Goal: Ask a question: Ask a question

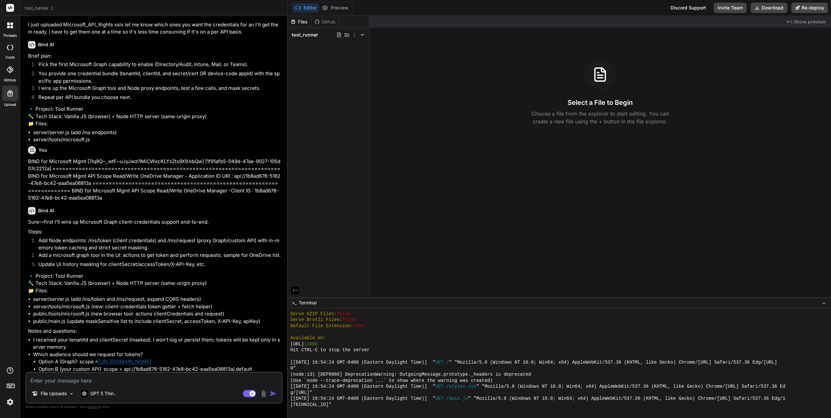
scroll to position [2112, 0]
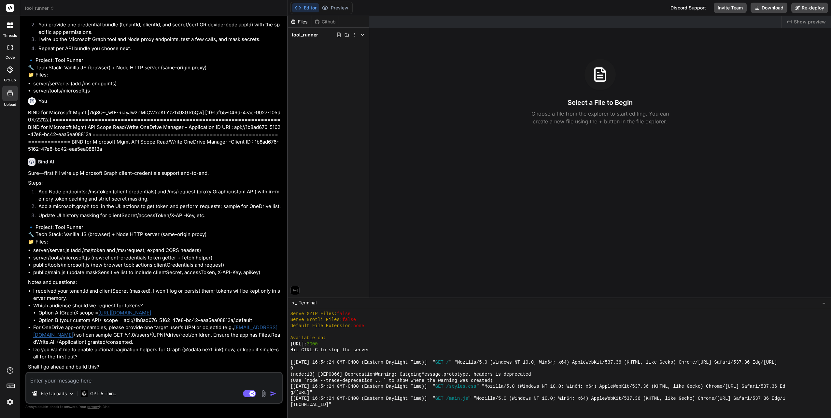
click at [82, 380] on textarea at bounding box center [153, 379] width 255 height 12
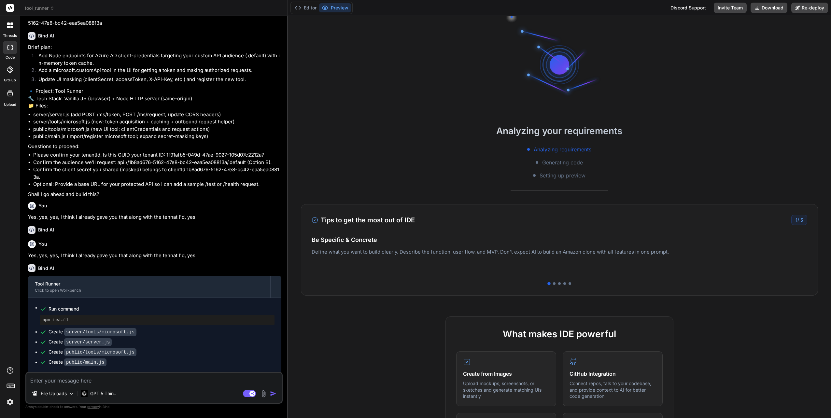
scroll to position [489, 0]
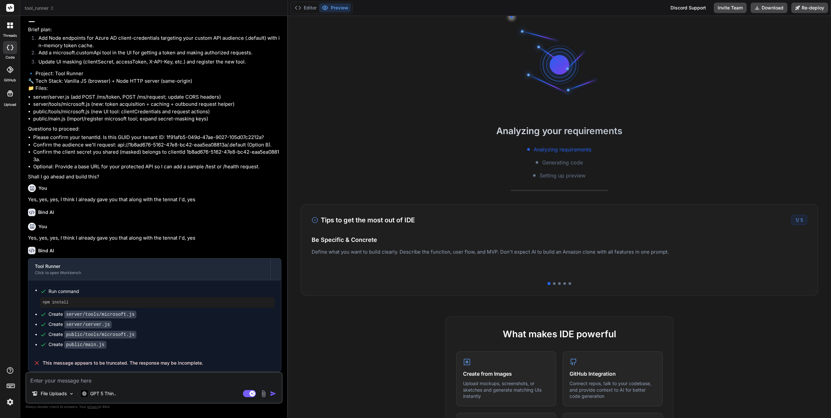
click at [87, 381] on textarea at bounding box center [153, 379] width 255 height 12
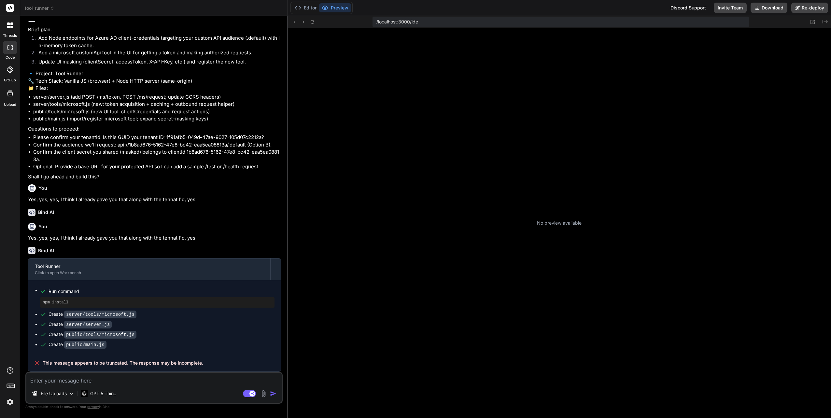
scroll to position [42, 0]
click at [98, 382] on textarea at bounding box center [153, 379] width 255 height 12
type textarea "x"
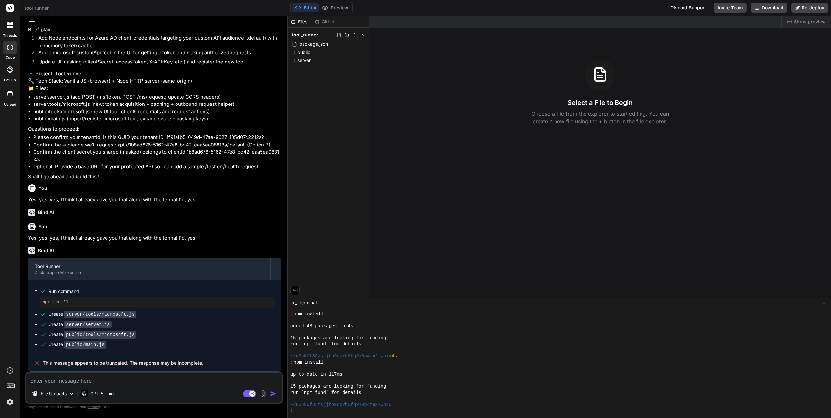
type textarea "P"
type textarea "x"
type textarea "Pl"
type textarea "x"
type textarea "Ple"
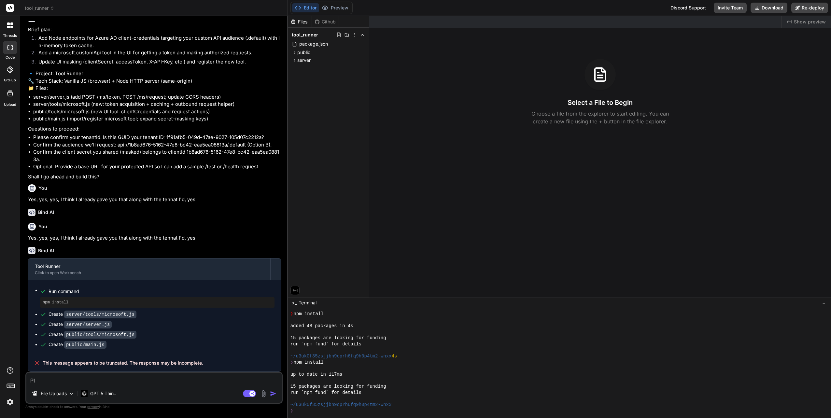
type textarea "x"
type textarea "Plea"
type textarea "x"
type textarea "Pleas"
type textarea "x"
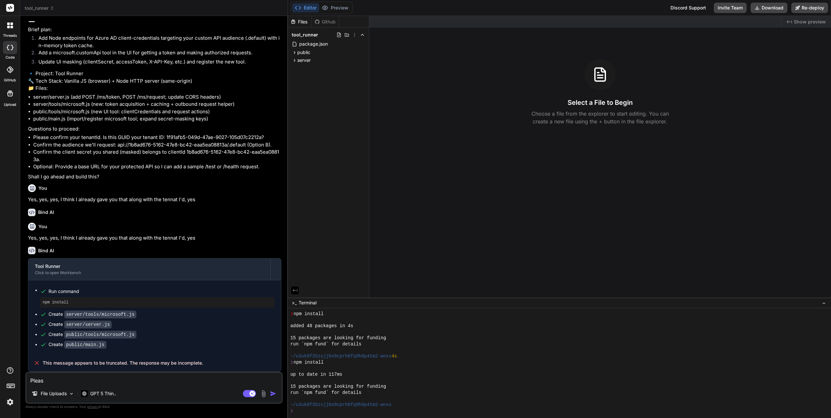
type textarea "Please"
type textarea "x"
type textarea "Please"
type textarea "x"
type textarea "Please c"
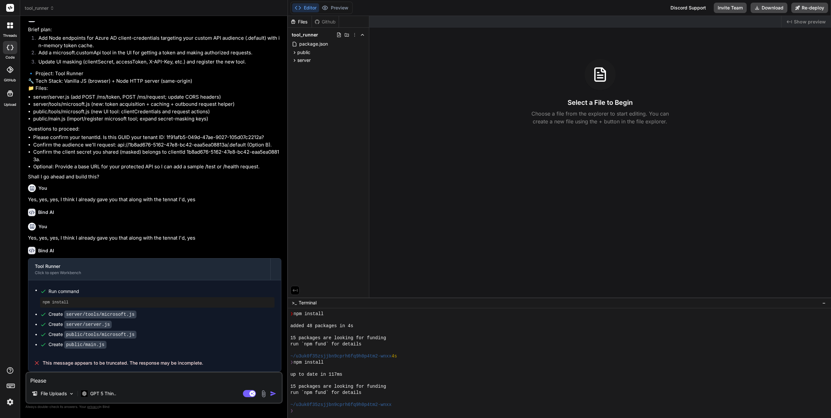
type textarea "x"
type textarea "Please co"
type textarea "x"
type textarea "Please con"
type textarea "x"
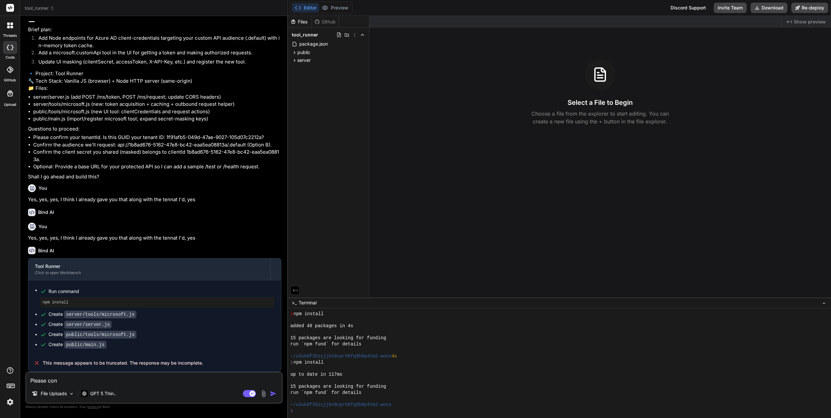
type textarea "Please cont"
type textarea "x"
type textarea "Please [PERSON_NAME]"
type textarea "x"
type textarea "Please contin"
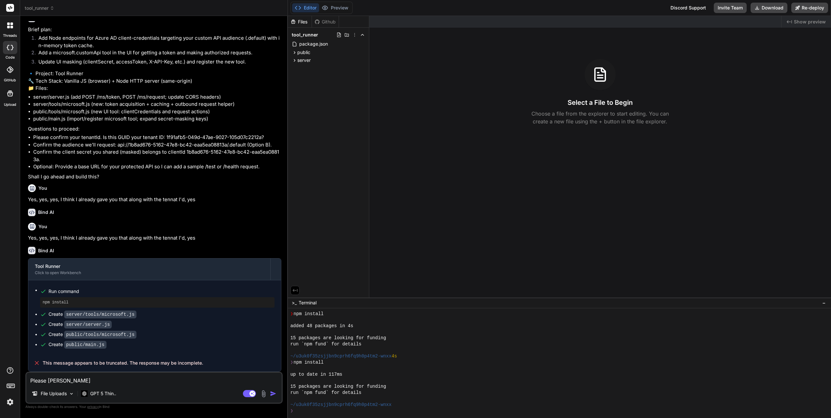
type textarea "x"
type textarea "Please continu"
type textarea "x"
type textarea "Please continue"
type textarea "x"
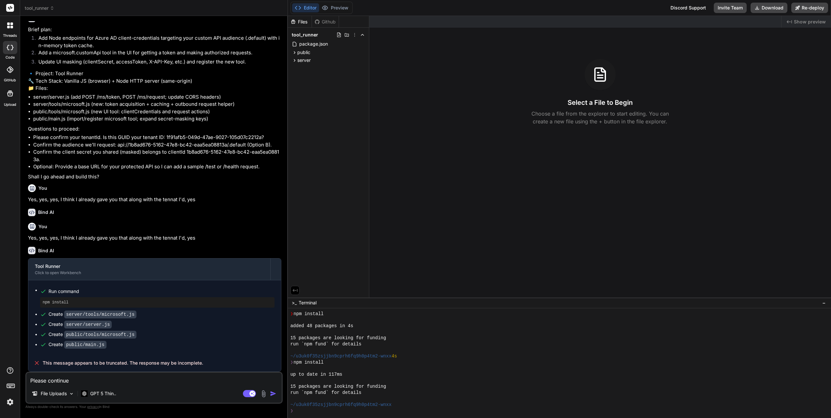
type textarea "Please continue"
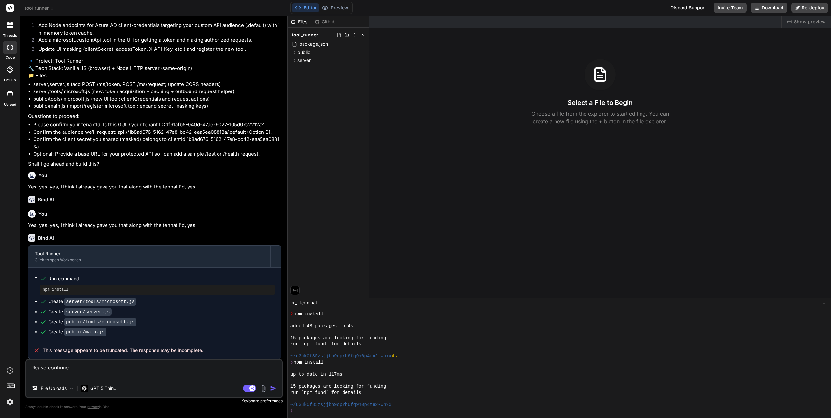
type textarea "x"
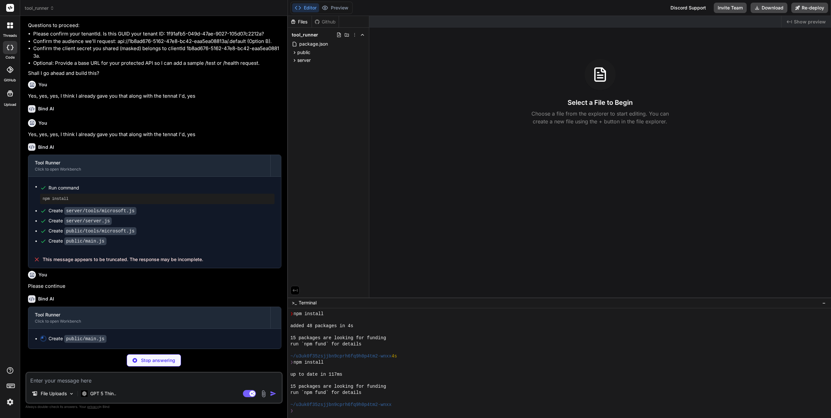
scroll to position [591, 0]
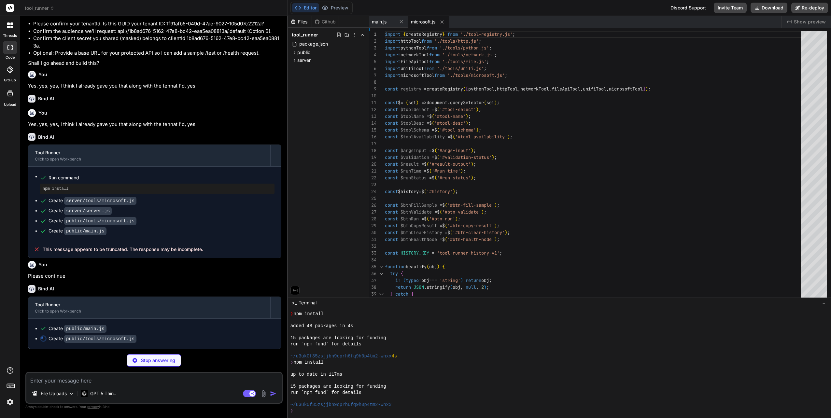
type textarea "x"
type textarea "body: payload }); return [DOMAIN_NAME]; } return { ok: false, error: 'Unknown a…"
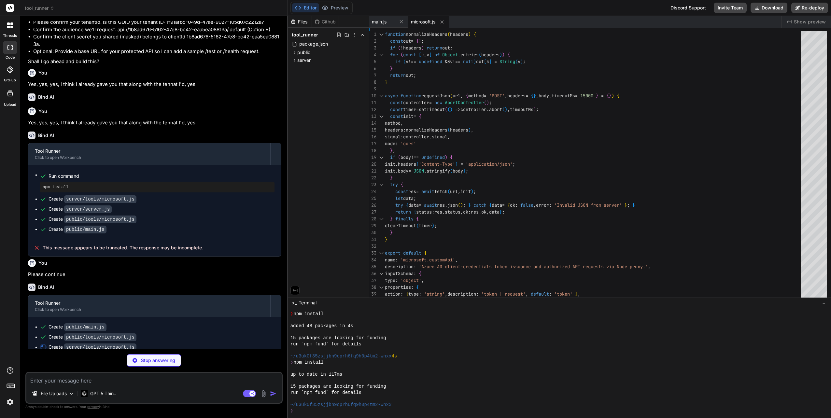
type textarea "x"
type textarea "} const res = await httpRequest(urlStr, { method, headers: h, body, timeoutMs }…"
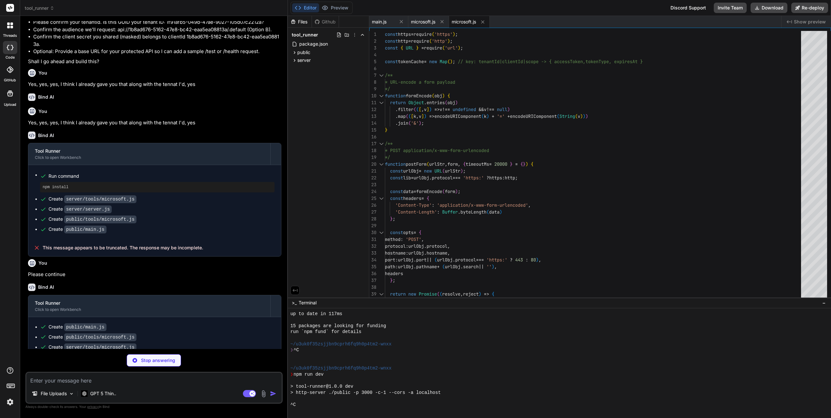
scroll to position [128, 0]
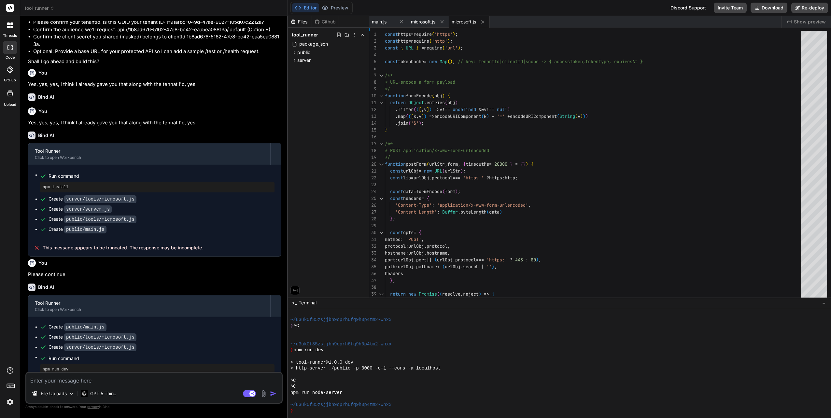
type textarea "x"
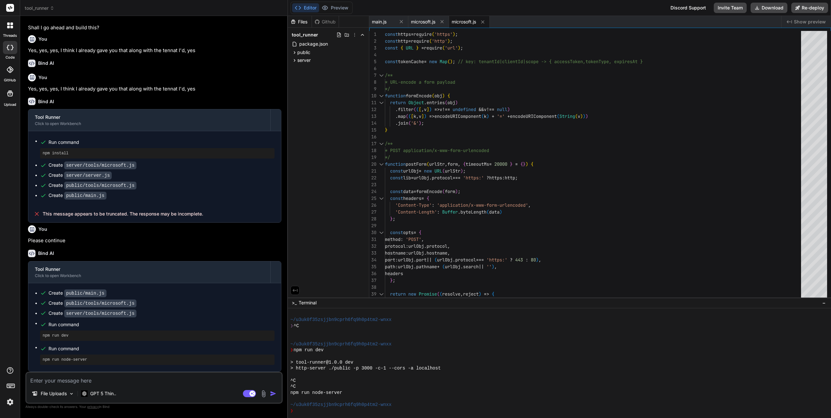
scroll to position [636, 0]
drag, startPoint x: 67, startPoint y: 335, endPoint x: 39, endPoint y: 332, distance: 27.9
click at [39, 332] on ul "Create public/main.js Create public/tools/microsoft.js Create server/tools/micr…" at bounding box center [155, 327] width 240 height 75
click at [139, 379] on textarea at bounding box center [153, 379] width 255 height 12
type textarea "S"
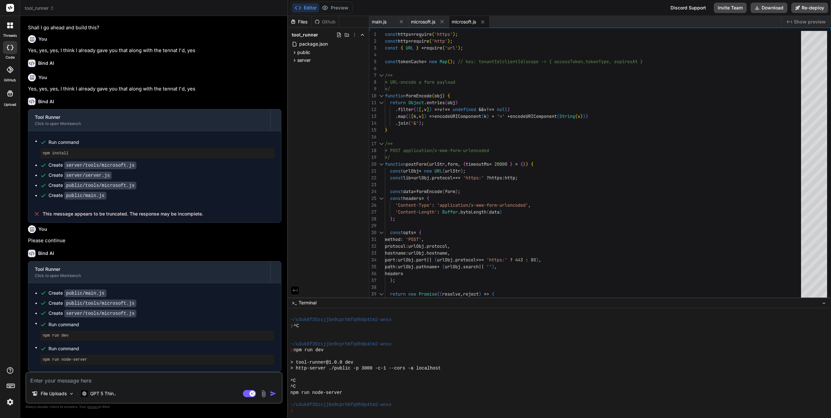
type textarea "x"
type textarea "So"
type textarea "x"
type textarea "So"
type textarea "x"
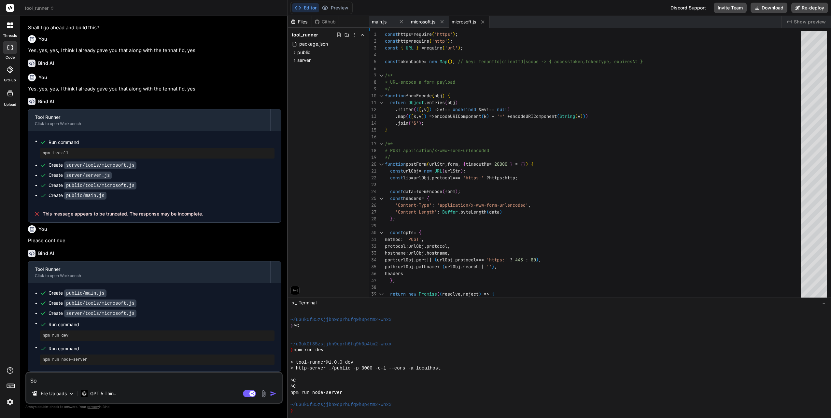
type textarea "So d"
type textarea "x"
type textarea "So do"
type textarea "x"
type textarea "So do"
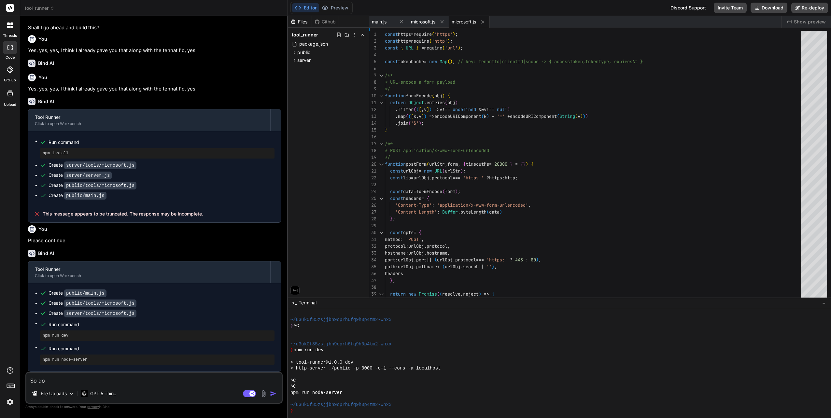
type textarea "x"
type textarea "So do y"
type textarea "x"
type textarea "So do yo"
type textarea "x"
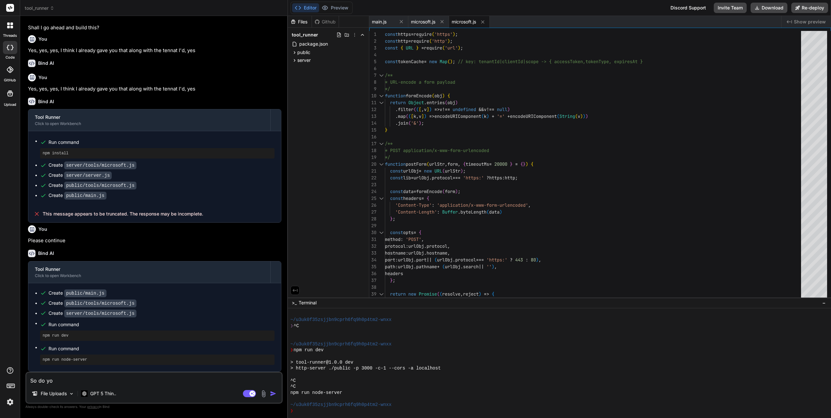
type textarea "So do you"
type textarea "x"
type textarea "So do you"
type textarea "x"
type textarea "So do you r"
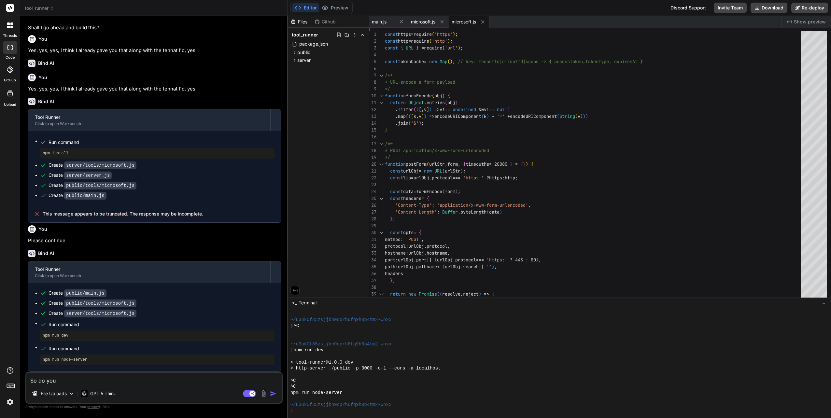
type textarea "x"
type textarea "So do you ru"
type textarea "x"
type textarea "So do you run"
type textarea "x"
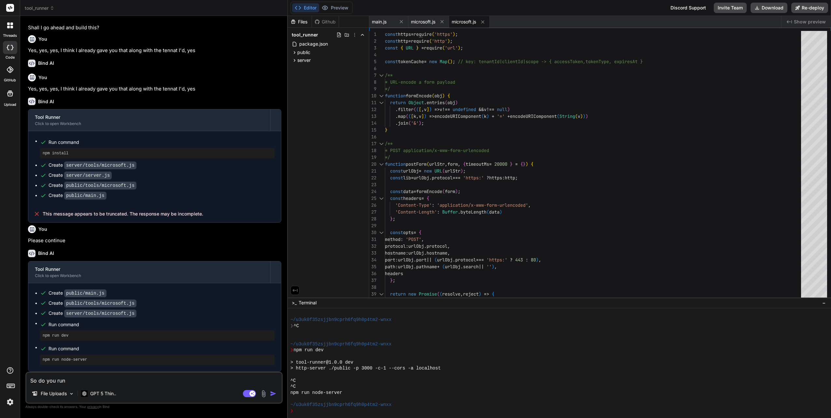
type textarea "So do you run"
type textarea "x"
type textarea "So do you run t"
type textarea "x"
type textarea "So do you run th"
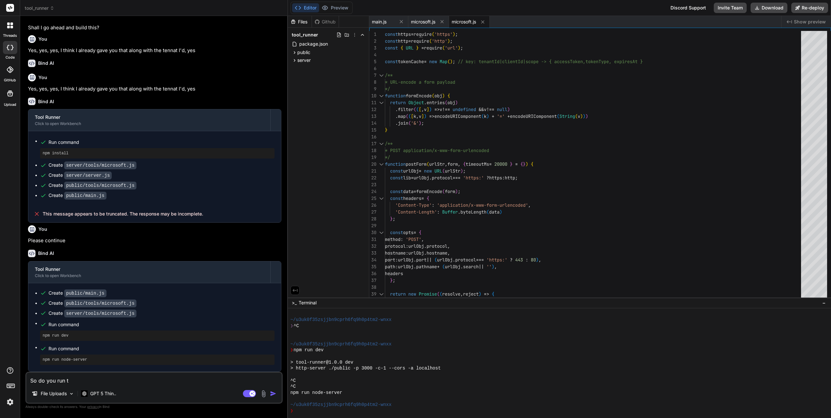
type textarea "x"
type textarea "So do you run the"
type textarea "x"
type textarea "So do you run the"
type textarea "x"
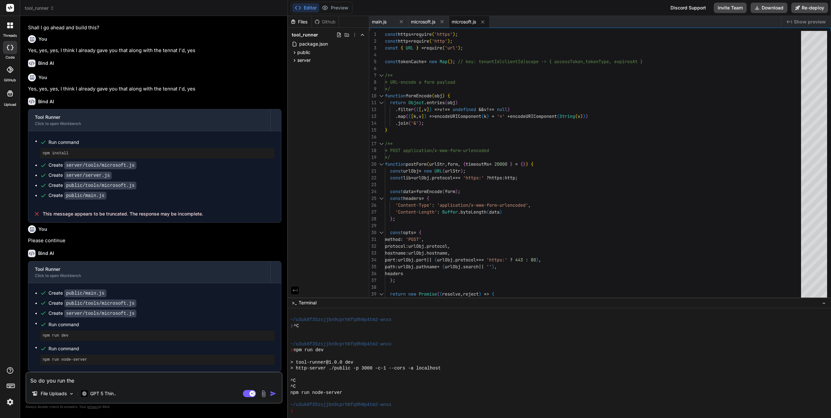
type textarea "So do you run the P"
type textarea "x"
type textarea "So do you run the P"
type textarea "x"
type textarea "So do you run the P s"
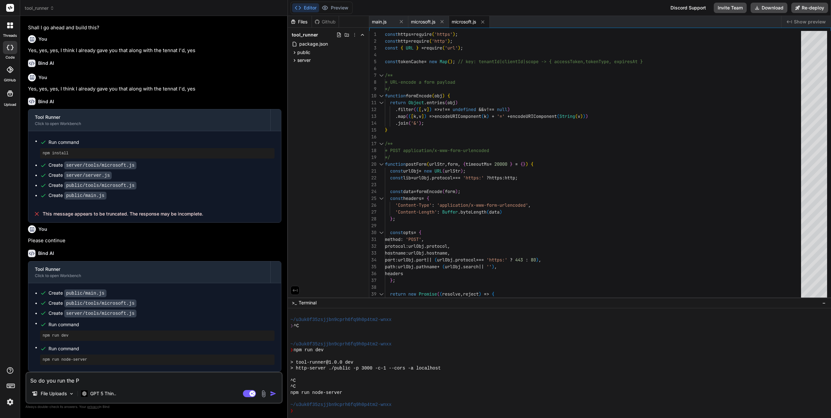
type textarea "x"
type textarea "So do you run the P"
type textarea "x"
type textarea "So do you run the P"
type textarea "x"
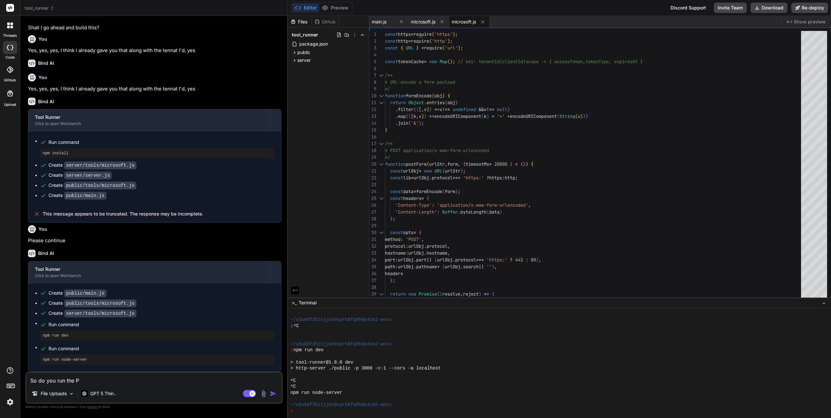
type textarea "So do you run the PS"
type textarea "x"
type textarea "So do you run the PS"
type textarea "x"
type textarea "So do you run the PS d"
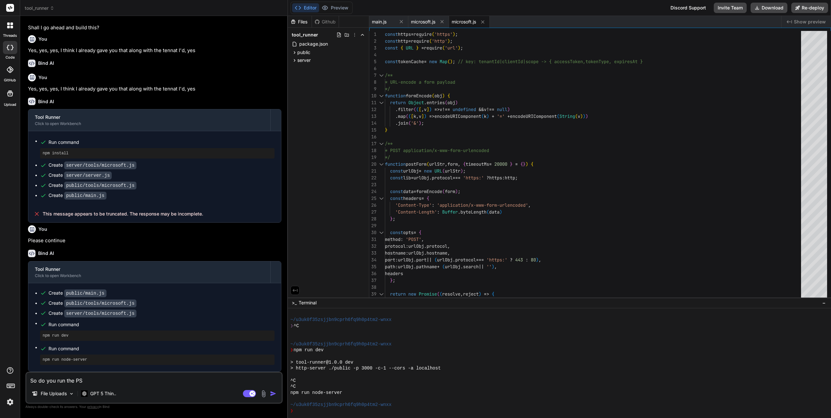
type textarea "x"
type textarea "So do you run the PS"
type textarea "x"
type textarea "So do you run the PS f"
type textarea "x"
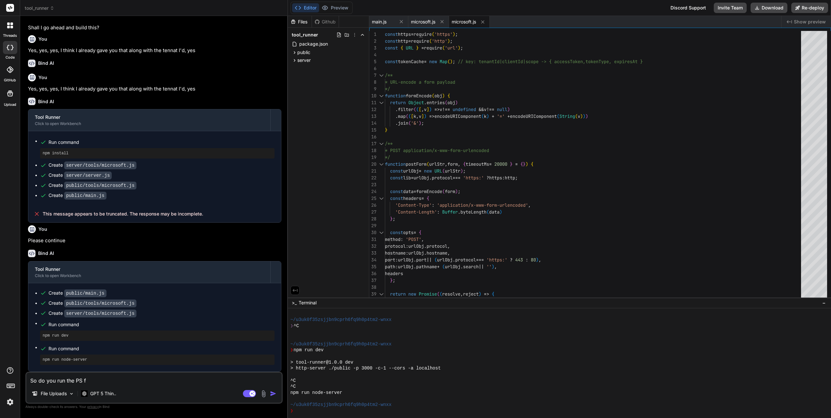
type textarea "So do you run the PS fo"
type textarea "x"
type textarea "So do you run the PS f"
type textarea "x"
type textarea "So do you run the PS"
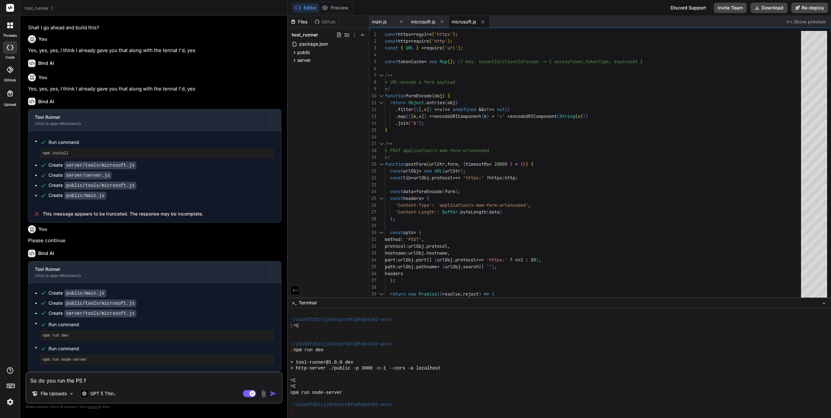
type textarea "x"
type textarea "So do you run the PS c"
type textarea "x"
type textarea "So do you run the PS co"
type textarea "x"
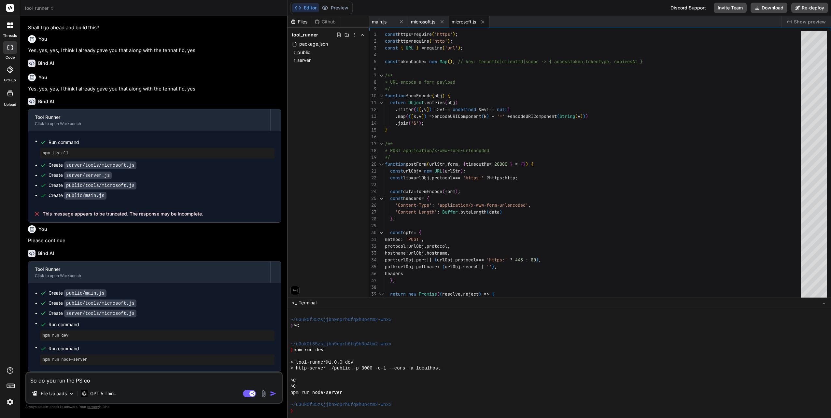
type textarea "So do you run the PS com"
type textarea "x"
type textarea "So do you run the PS comm"
type textarea "x"
type textarea "So do you run the PS comma"
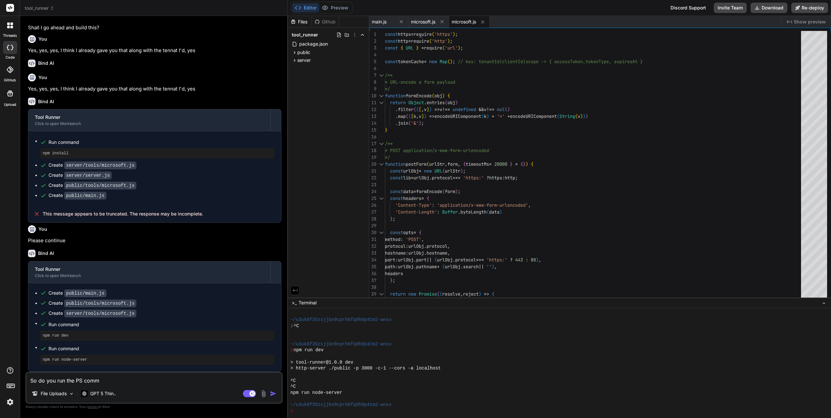
type textarea "x"
type textarea "So do you run the PS comman"
type textarea "x"
type textarea "So do you run the PS command"
type textarea "x"
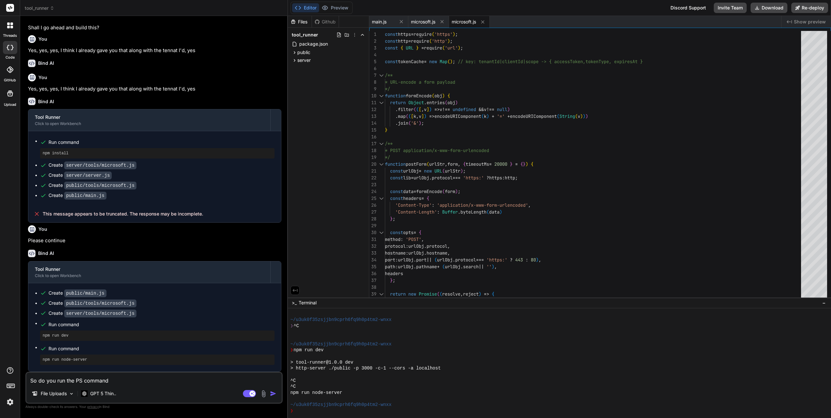
type textarea "So do you run the PS commands"
type textarea "x"
type textarea "So do you run the PS commands"
type textarea "x"
type textarea "So do you run the PS commands o"
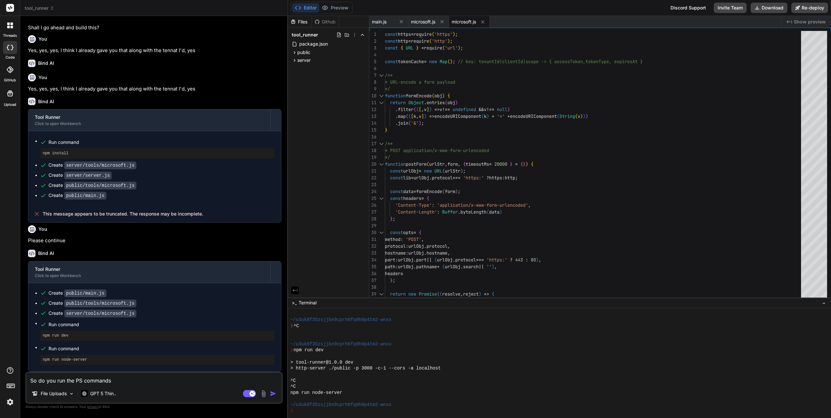
type textarea "x"
type textarea "So do you run the PS commands or"
type textarea "x"
type textarea "So do you run the PS commands or"
type textarea "x"
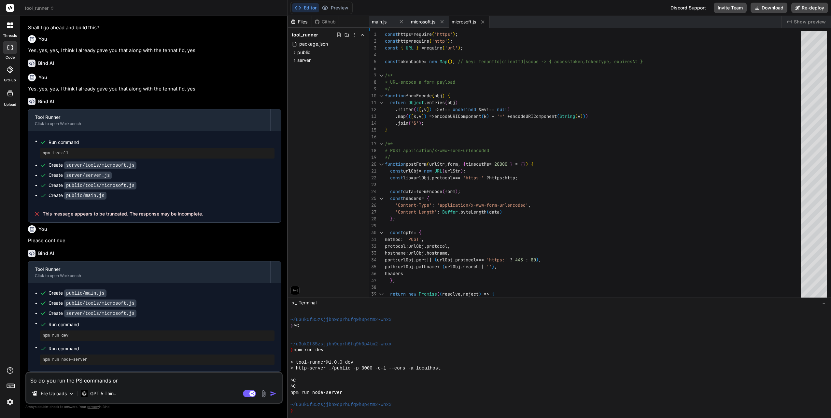
type textarea "So do you run the PS commands or d"
type textarea "x"
type textarea "So do you run the PS commands or do"
type textarea "x"
type textarea "So do you run the PS commands or do"
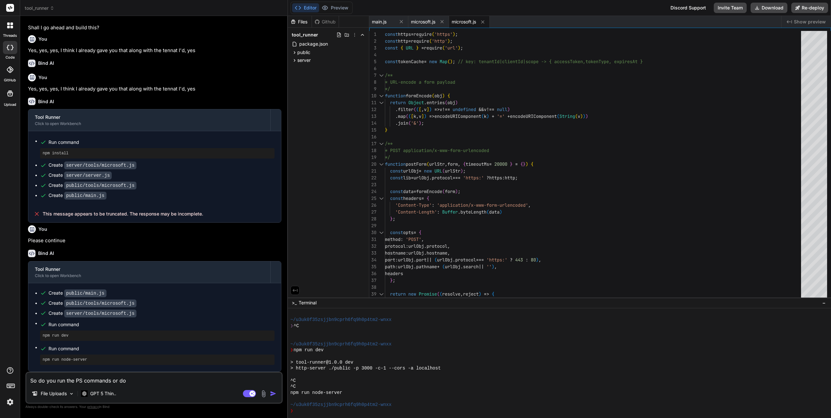
type textarea "x"
type textarea "So do you run the PS commands or do i"
type textarea "x"
type textarea "So do you run the PS commands or do i"
type textarea "x"
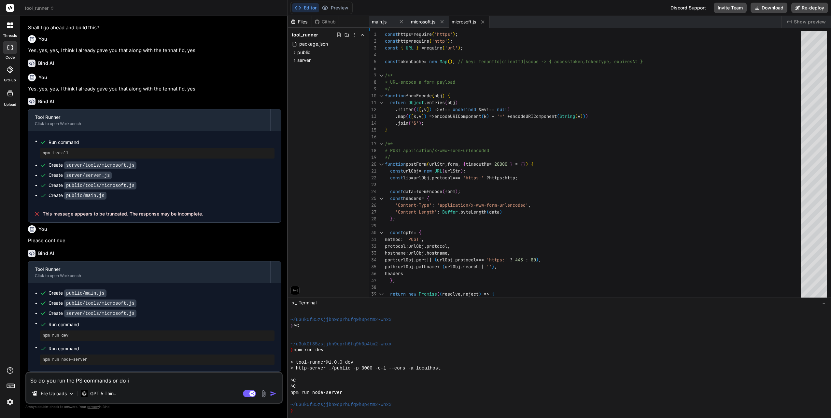
type textarea "So do you run the PS commands or do i"
type textarea "x"
type textarea "So do you run the PS commands or do"
type textarea "x"
type textarea "So do you run the PS commands or do I"
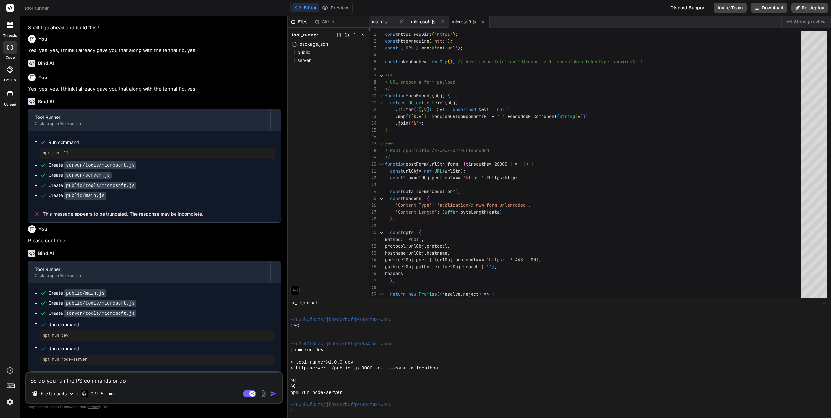
type textarea "x"
type textarea "So do you run the PS commands or do I"
type textarea "x"
type textarea "So do you run the PS commands or do I n"
type textarea "x"
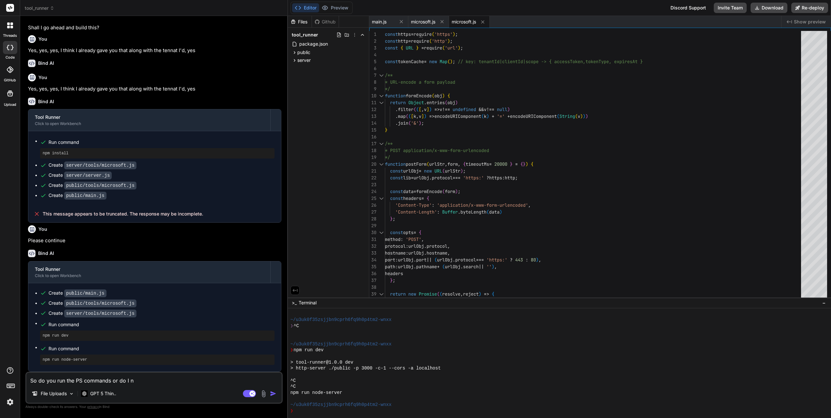
type textarea "So do you run the PS commands or do I ne"
type textarea "x"
type textarea "So do you run the PS commands or do I nee"
type textarea "x"
type textarea "So do you run the PS commands or do I need"
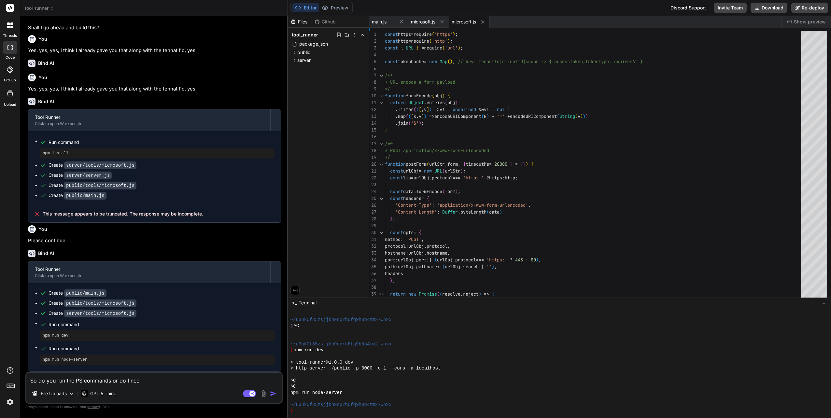
type textarea "x"
type textarea "So do you run the PS commands or do I need"
type textarea "x"
type textarea "So do you run the PS commands or do I need t"
type textarea "x"
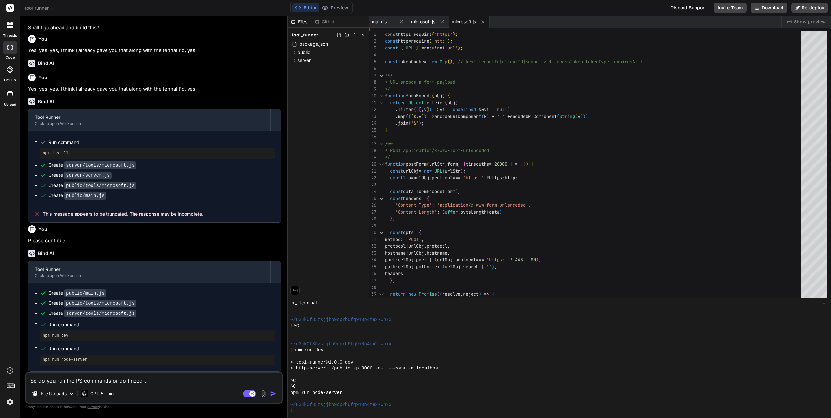
type textarea "So do you run the PS commands or do I need to"
type textarea "x"
type textarea "So do you run the PS commands or do I need to"
type textarea "x"
type textarea "So do you run the PS commands or do I need to d"
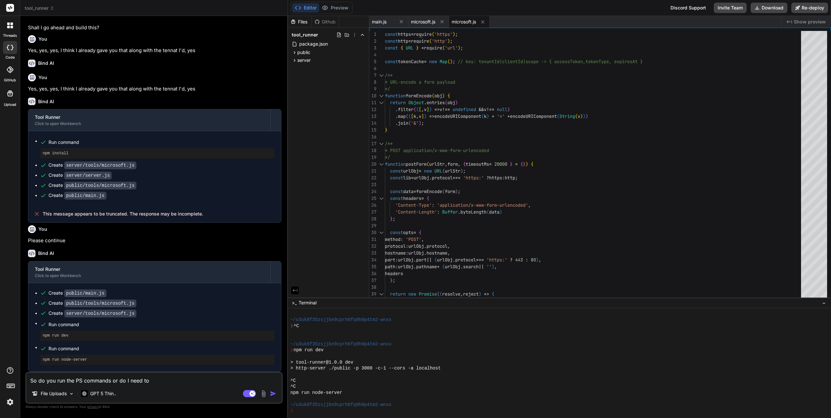
type textarea "x"
type textarea "So do you run the PS commands or do I need to do"
type textarea "x"
type textarea "So do you run the PS commands or do I need to do"
type textarea "x"
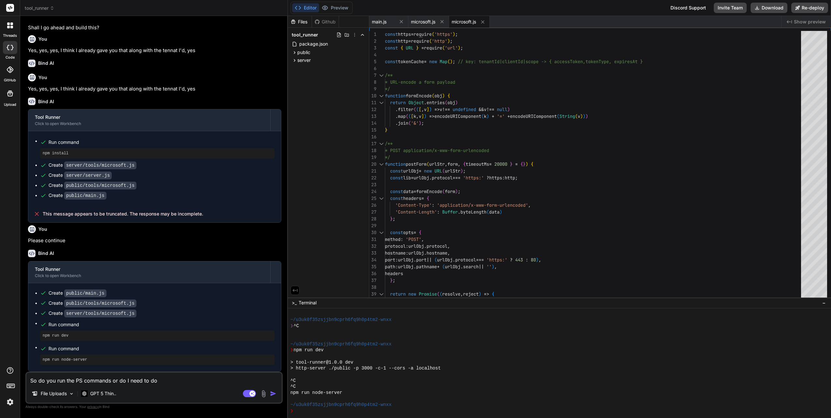
type textarea "So do you run the PS commands or do I need to do t"
type textarea "x"
type textarea "So do you run the PS commands or do I need to do th"
type textarea "x"
type textarea "So do you run the PS commands or do I need to do tha"
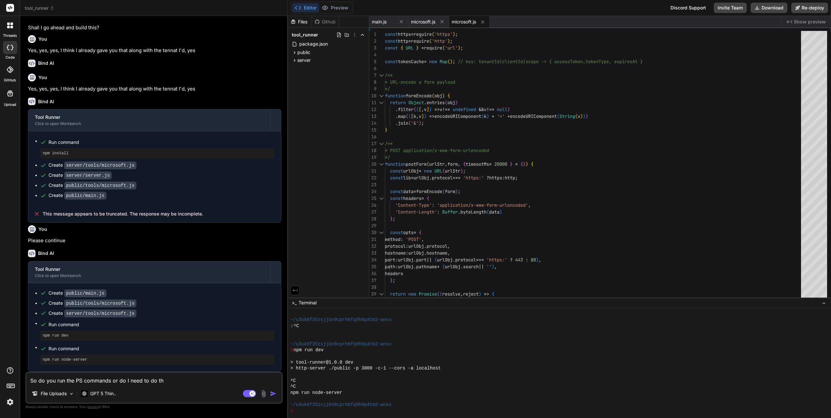
type textarea "x"
type textarea "So do you run the PS commands or do I need to do that"
type textarea "x"
type textarea "So do you run the PS commands or do I need to do that?"
type textarea "x"
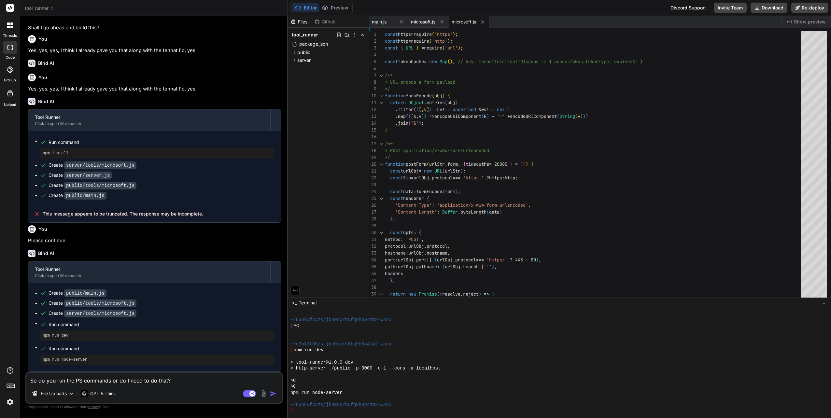
click at [187, 380] on textarea "So do you run the PS commands or do I need to do that?" at bounding box center [153, 379] width 255 height 12
type textarea "So do you run the PS commands or do I need to do that?"
type textarea "x"
type textarea "So do you run the PS commands or do I need to do that? R"
type textarea "x"
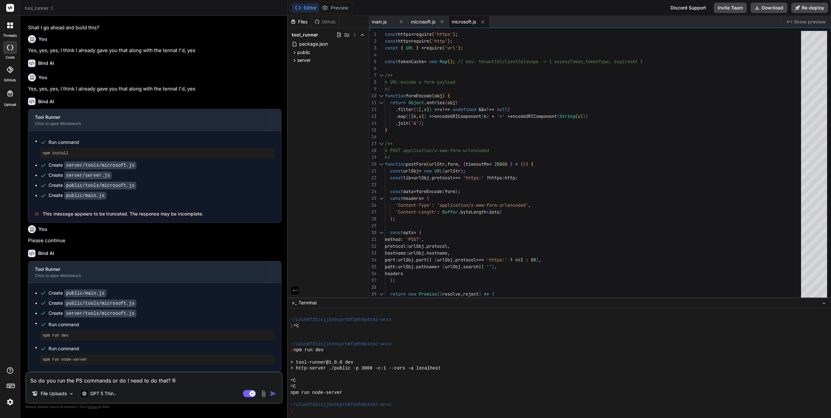
type textarea "So do you run the PS commands or do I need to do that? Re"
type textarea "x"
type textarea "So do you run the PS commands or do I need to do that? Ref"
type textarea "x"
type textarea "So do you run the PS commands or do I need to do that? Refe"
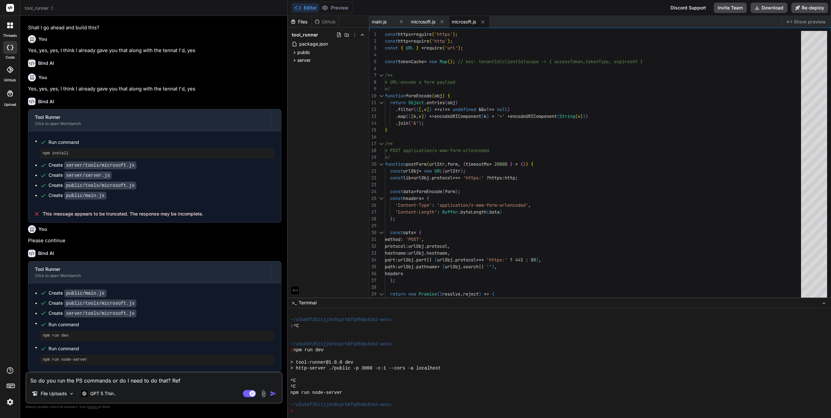
type textarea "x"
type textarea "So do you run the PS commands or do I need to do that? Refer"
type textarea "x"
type textarea "So do you run the PS commands or do I need to do that? Refere"
type textarea "x"
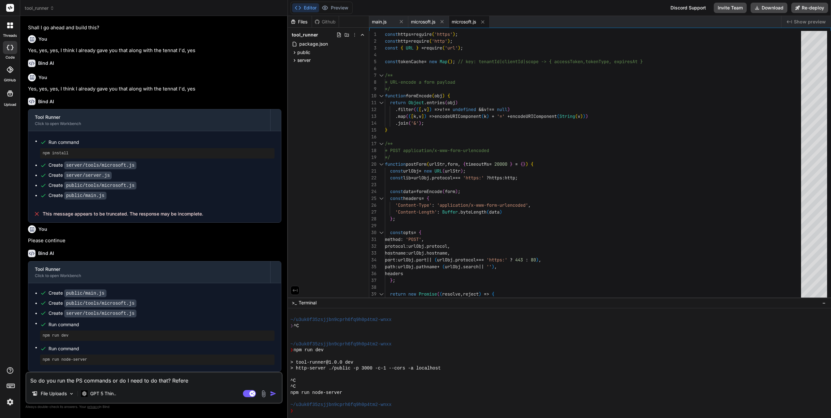
type textarea "So do you run the PS commands or do I need to do that? Referen"
type textarea "x"
type textarea "So do you run the PS commands or do I need to do that? Referenc"
type textarea "x"
type textarea "So do you run the PS commands or do I need to do that? Reference"
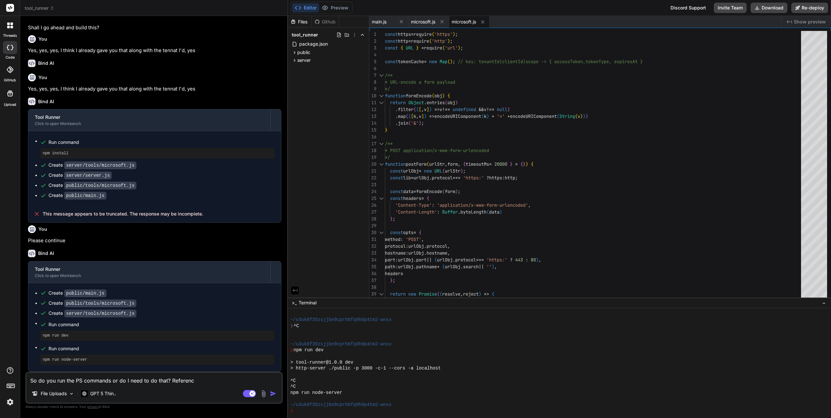
type textarea "x"
type textarea "So do you run the PS commands or do I need to do that? Reference"
type textarea "x"
type textarea "So do you run the PS commands or do I need to do that? Reference y"
type textarea "x"
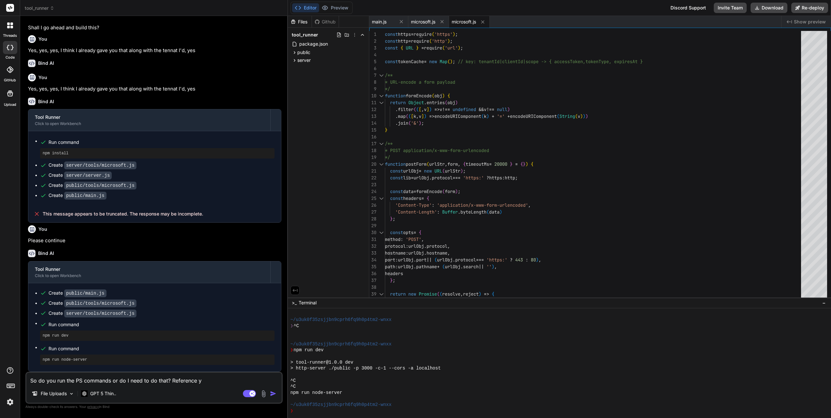
type textarea "So do you run the PS commands or do I need to do that? Reference yo"
click at [273, 393] on img "button" at bounding box center [273, 393] width 7 height 7
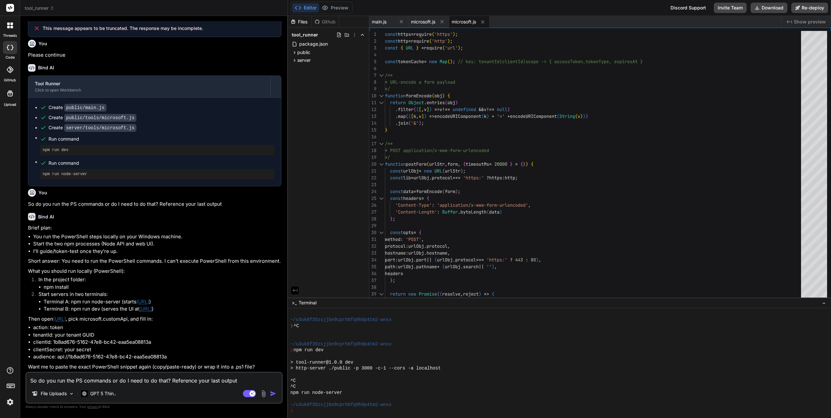
scroll to position [822, 0]
drag, startPoint x: 76, startPoint y: 149, endPoint x: 36, endPoint y: 147, distance: 39.4
click at [36, 147] on ul "Create public/main.js Create public/tools/microsoft.js Create server/tools/micr…" at bounding box center [155, 141] width 240 height 75
copy pre "npm run dev"
click at [140, 384] on textarea "So do you run the PS commands or do I need to do that? Reference your last outp…" at bounding box center [153, 379] width 255 height 12
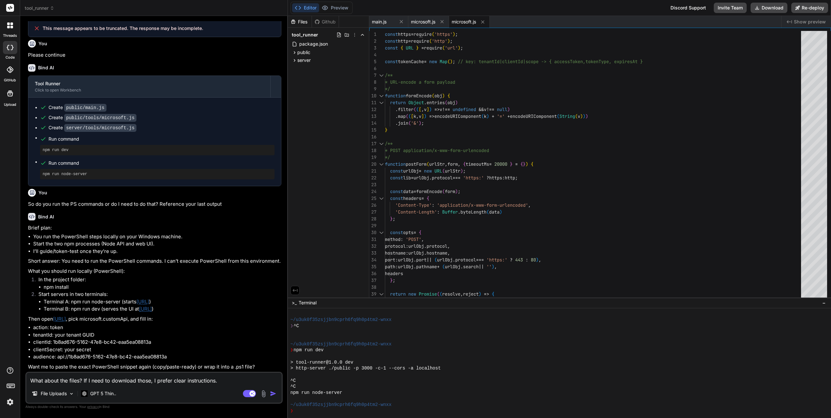
click at [220, 378] on textarea "What about the files? If I need to download those, I prefer clear instructions." at bounding box center [153, 379] width 255 height 12
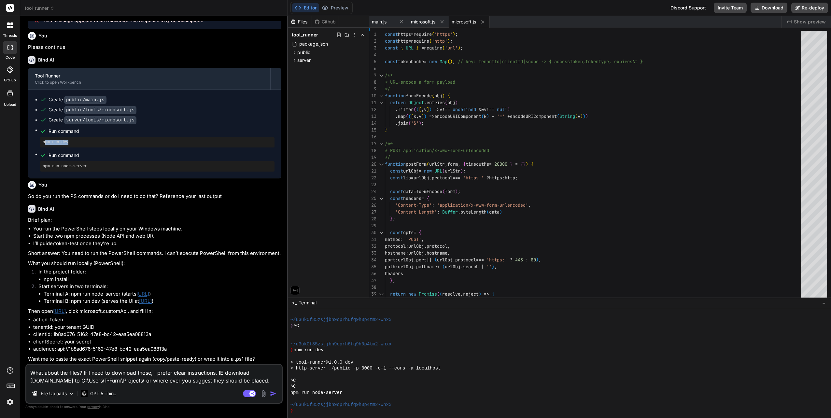
drag, startPoint x: 44, startPoint y: 150, endPoint x: 72, endPoint y: 148, distance: 27.8
click at [72, 145] on pre "npm run dev" at bounding box center [157, 142] width 229 height 5
click at [70, 145] on pre "npm run dev" at bounding box center [157, 142] width 229 height 5
drag, startPoint x: 69, startPoint y: 149, endPoint x: 34, endPoint y: 149, distance: 35.5
click at [34, 149] on div "Create public/main.js Create public/tools/microsoft.js Create server/tools/micr…" at bounding box center [154, 134] width 253 height 88
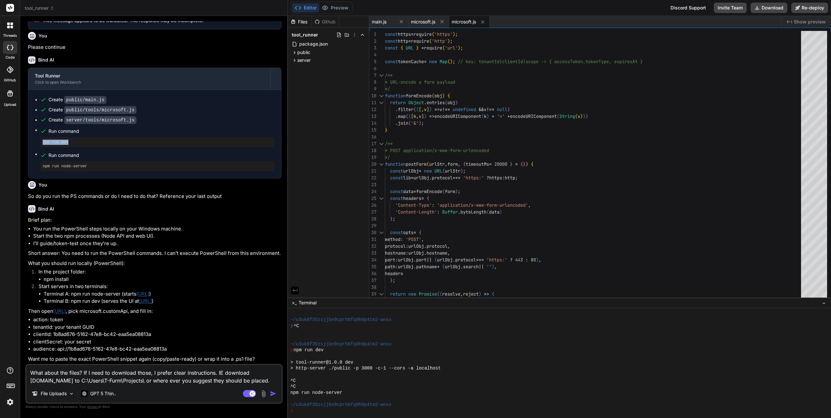
copy pre "npm run dev"
drag, startPoint x: 272, startPoint y: 382, endPoint x: 262, endPoint y: 382, distance: 9.8
click at [262, 382] on textarea "What about the files? If I need to download those, I prefer clear instructions.…" at bounding box center [153, 375] width 255 height 20
paste textarea "npm run dev"
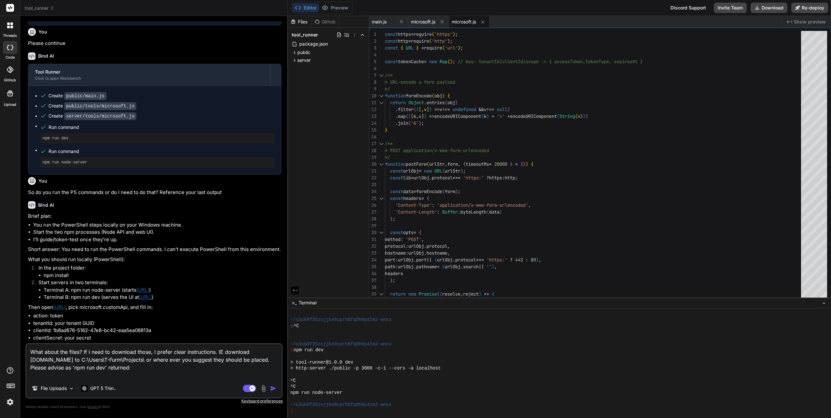
paste textarea "PS C:\WINDOWS\system32> npm run dev npm : File C:\Program Files\nodejs\npm.ps1 …"
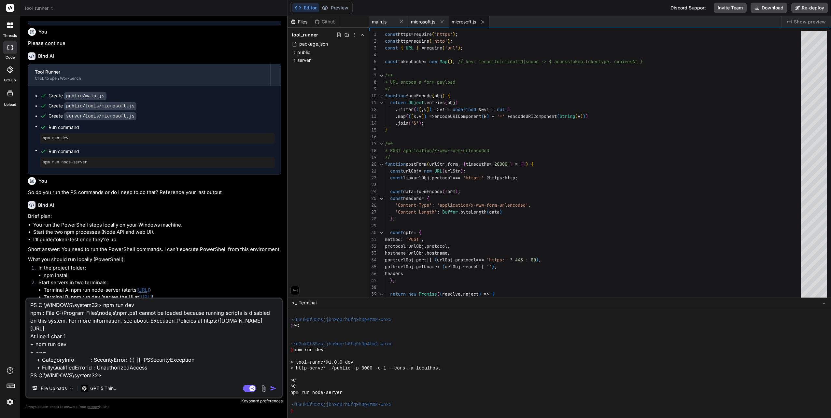
scroll to position [40, 0]
click at [272, 388] on img "button" at bounding box center [273, 388] width 7 height 7
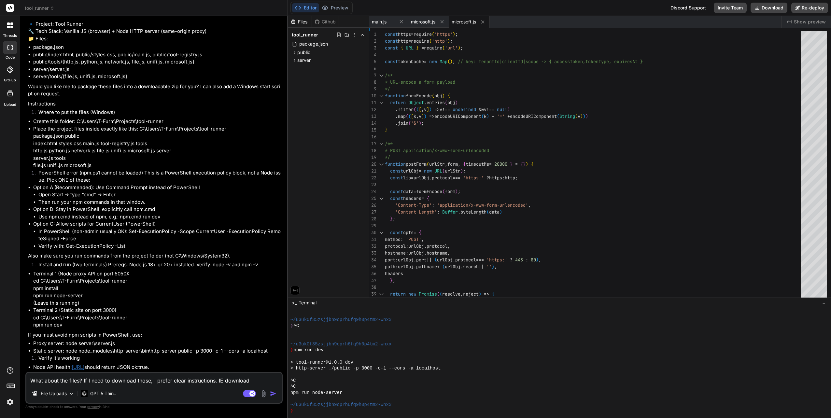
scroll to position [1252, 0]
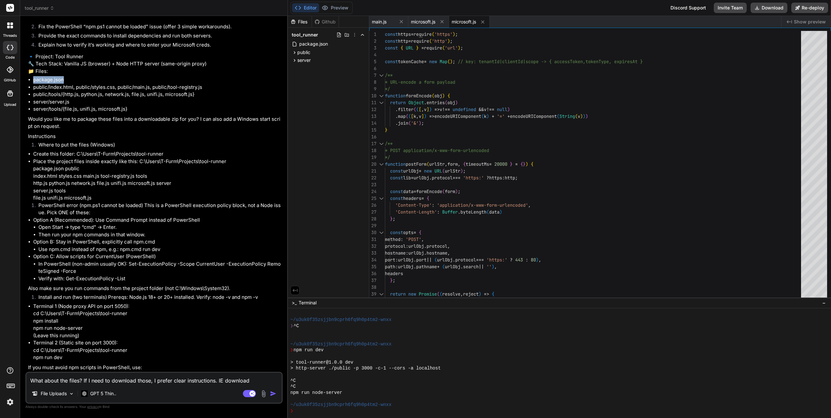
drag, startPoint x: 32, startPoint y: 107, endPoint x: 69, endPoint y: 106, distance: 37.1
click at [69, 106] on ul "package.json public/index.html, public/styles.css, public/main.js, public/tool-…" at bounding box center [154, 94] width 253 height 37
copy li "package.json"
drag, startPoint x: 33, startPoint y: 114, endPoint x: 73, endPoint y: 115, distance: 40.1
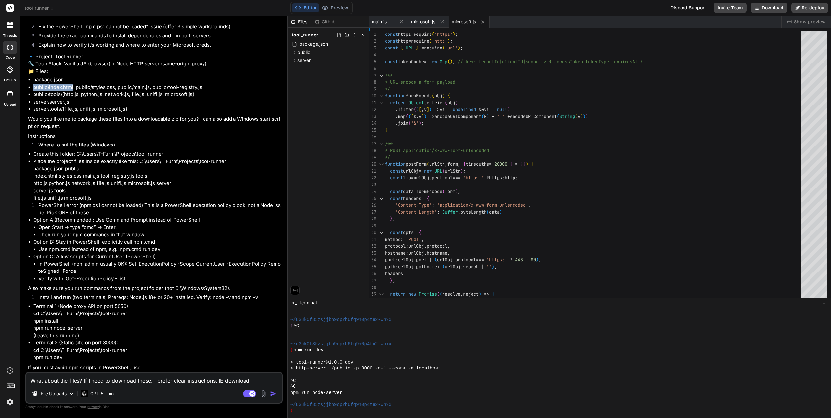
click at [73, 113] on ul "package.json public/index.html, public/styles.css, public/main.js, public/tool-…" at bounding box center [154, 94] width 253 height 37
copy li "public/index.html"
click at [57, 91] on li "public/index.html, public/styles.css, public/main.js, public/tool-registry.js" at bounding box center [157, 87] width 248 height 7
drag, startPoint x: 49, startPoint y: 114, endPoint x: 73, endPoint y: 115, distance: 23.4
click at [73, 91] on li "public/index.html, public/styles.css, public/main.js, public/tool-registry.js" at bounding box center [157, 87] width 248 height 7
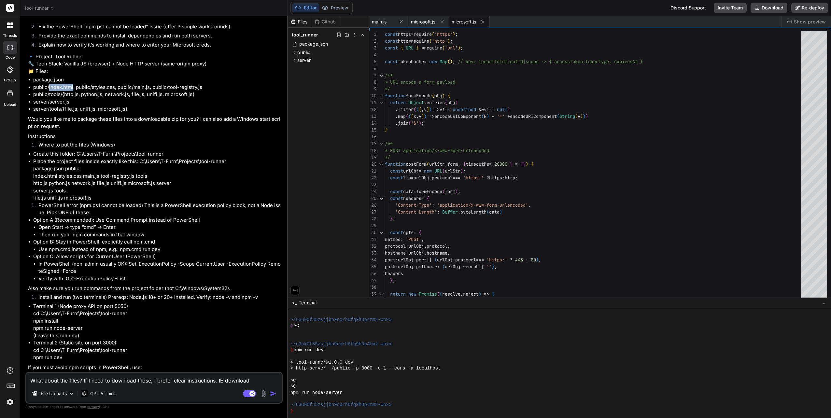
copy li "index.html"
drag, startPoint x: 92, startPoint y: 113, endPoint x: 113, endPoint y: 115, distance: 21.6
click at [113, 91] on li "public/index.html, public/styles.css, public/main.js, public/tool-registry.js" at bounding box center [157, 87] width 248 height 7
copy li "styles.css"
drag, startPoint x: 133, startPoint y: 115, endPoint x: 149, endPoint y: 114, distance: 15.6
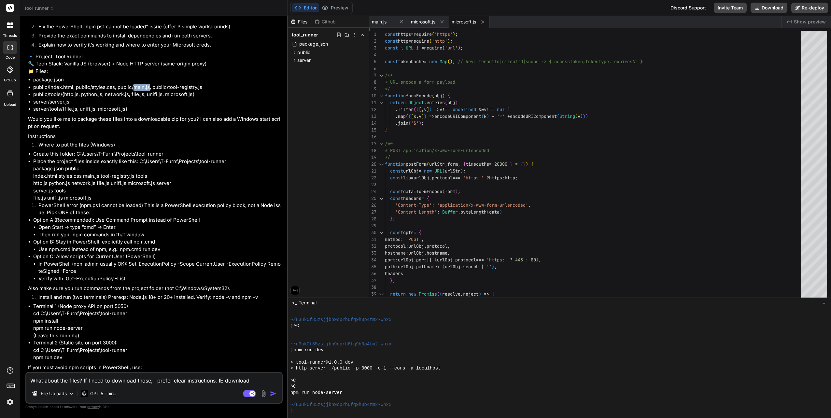
click at [149, 91] on li "public/index.html, public/styles.css, public/main.js, public/tool-registry.js" at bounding box center [157, 87] width 248 height 7
copy li "main.js"
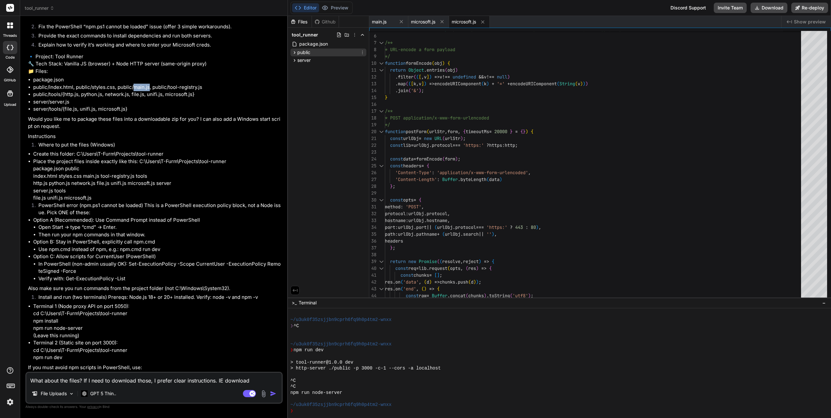
click at [296, 53] on icon at bounding box center [295, 53] width 6 height 6
click at [303, 46] on span "package.json" at bounding box center [314, 44] width 30 height 8
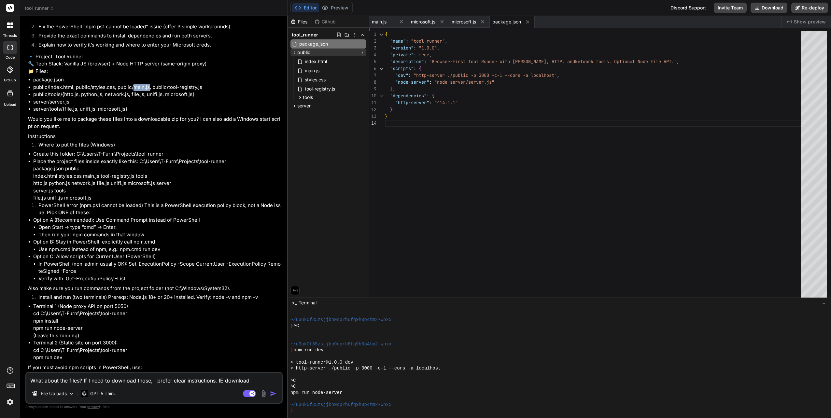
click at [305, 51] on span "public" at bounding box center [303, 52] width 13 height 7
click at [303, 42] on span "package.json" at bounding box center [314, 44] width 30 height 8
click at [295, 52] on icon at bounding box center [295, 52] width 2 height 3
click at [305, 53] on span "public" at bounding box center [303, 52] width 13 height 7
click at [308, 54] on span "public" at bounding box center [303, 52] width 13 height 7
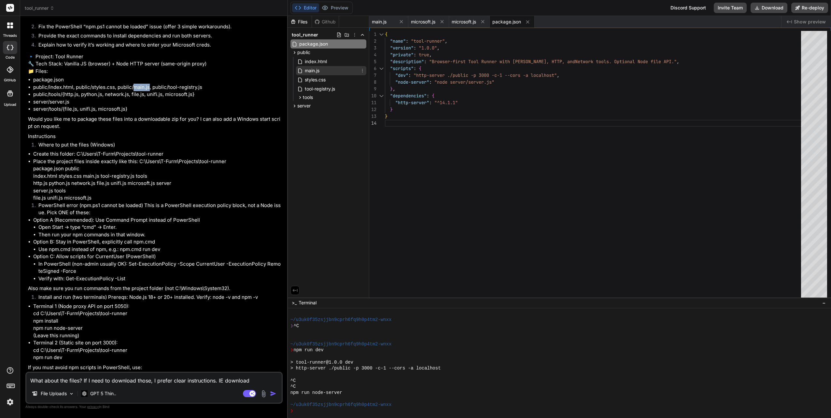
click at [309, 71] on span "main.js" at bounding box center [312, 71] width 16 height 8
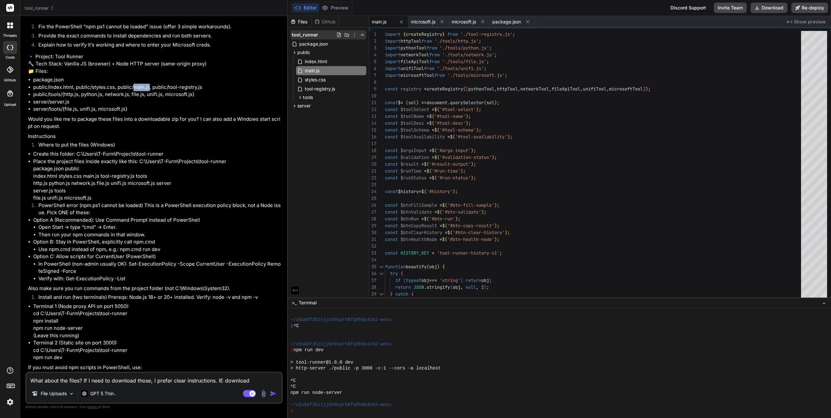
click at [353, 35] on icon at bounding box center [354, 34] width 5 height 5
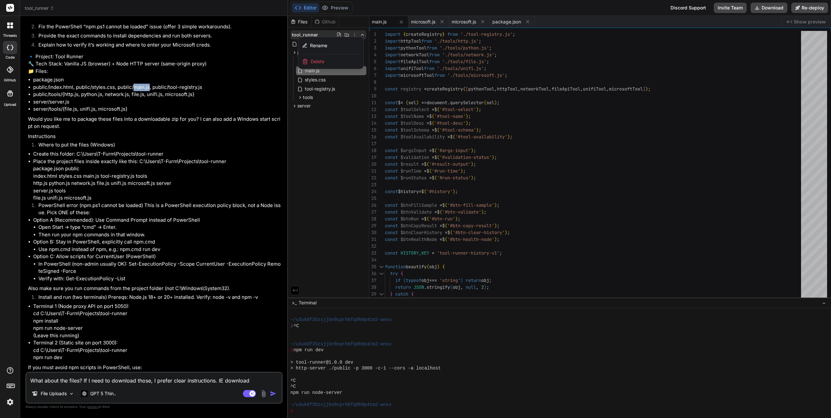
click at [344, 107] on div at bounding box center [559, 217] width 543 height 402
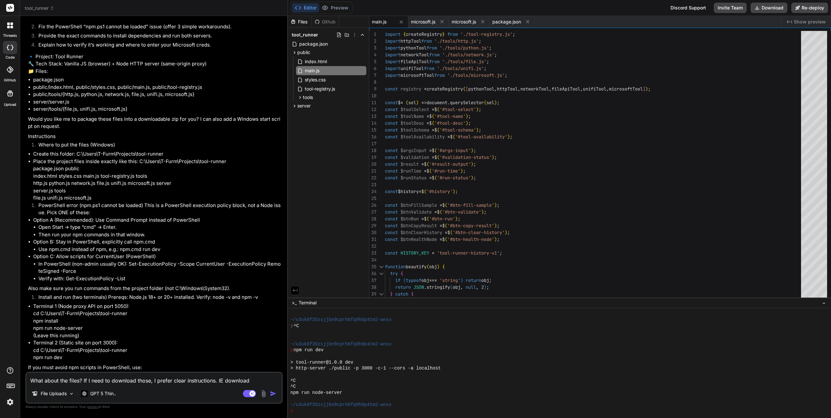
drag, startPoint x: 346, startPoint y: 35, endPoint x: 350, endPoint y: 27, distance: 9.3
click at [350, 27] on div "Files Github" at bounding box center [328, 22] width 81 height 12
click at [361, 34] on icon at bounding box center [362, 34] width 5 height 5
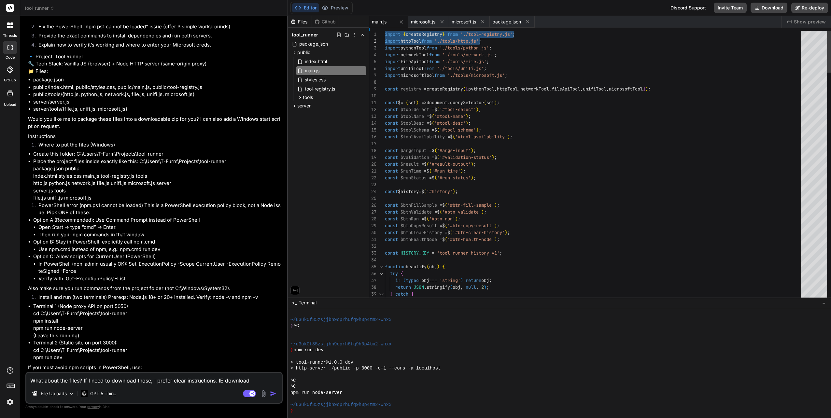
drag, startPoint x: 385, startPoint y: 33, endPoint x: 522, endPoint y: 39, distance: 136.9
drag, startPoint x: 520, startPoint y: 37, endPoint x: 393, endPoint y: 35, distance: 127.3
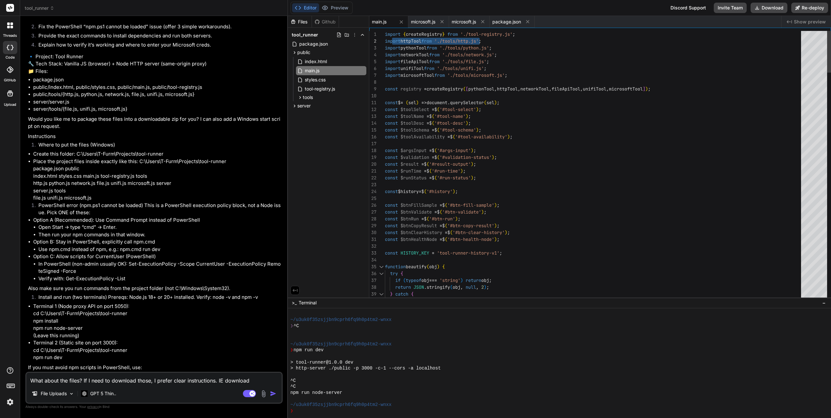
click at [294, 106] on icon at bounding box center [295, 106] width 6 height 6
click at [301, 124] on icon at bounding box center [300, 124] width 6 height 6
click at [313, 133] on span "file.js" at bounding box center [316, 133] width 12 height 8
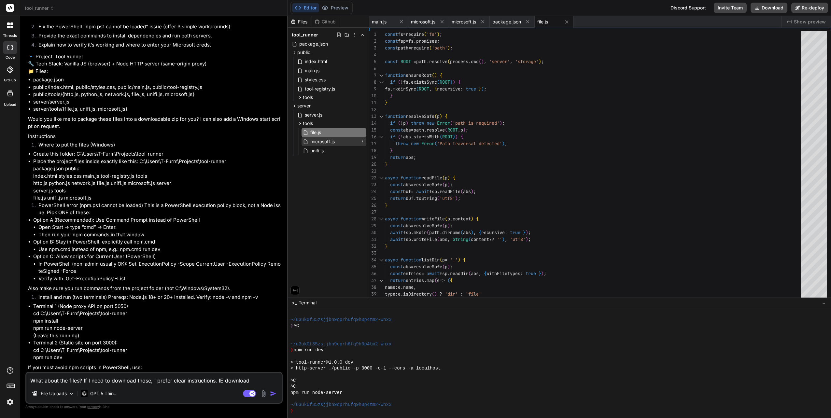
click at [316, 141] on span "microsoft.js" at bounding box center [323, 142] width 26 height 8
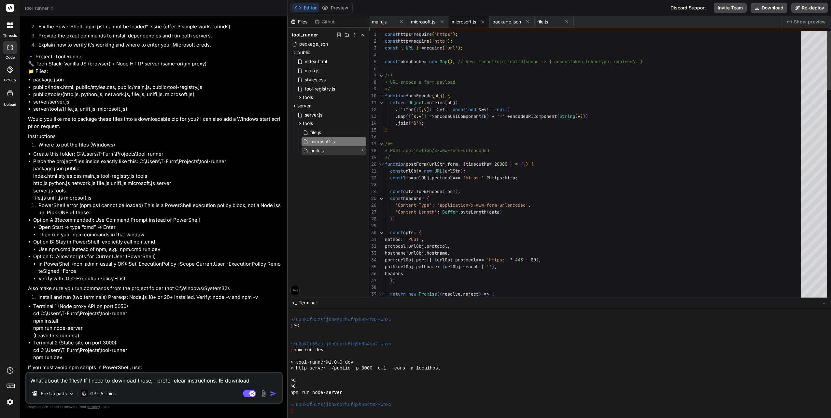
click at [315, 149] on span "unifi.js" at bounding box center [317, 151] width 15 height 8
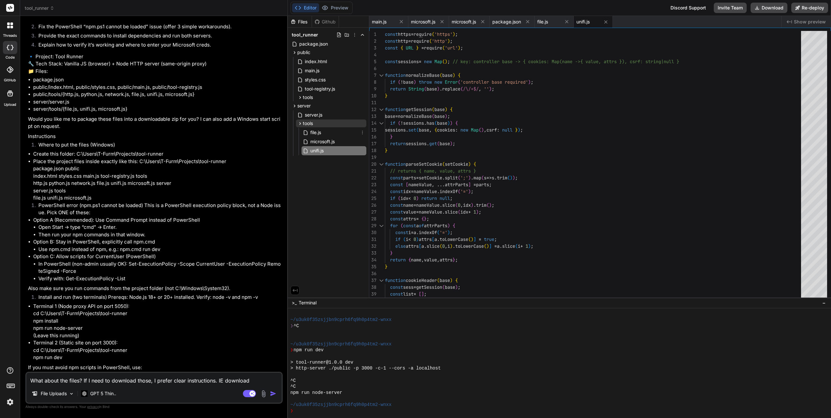
drag, startPoint x: 311, startPoint y: 133, endPoint x: 311, endPoint y: 125, distance: 7.8
click at [311, 128] on div "file.js" at bounding box center [333, 132] width 65 height 9
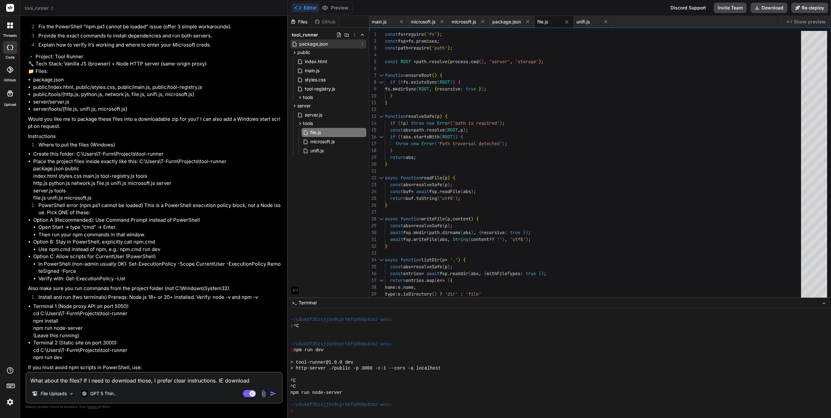
click at [308, 44] on span "package.json" at bounding box center [314, 44] width 30 height 8
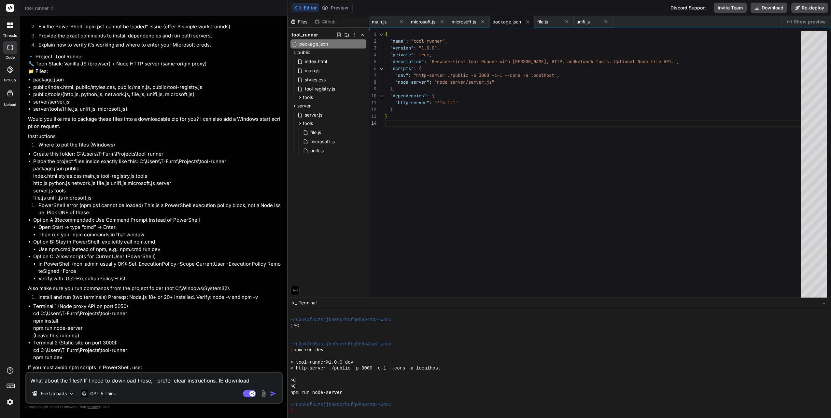
click at [64, 375] on textarea "What about the files? If I need to download those, I prefer clear instructions.…" at bounding box center [153, 379] width 255 height 12
click at [354, 33] on icon at bounding box center [354, 34] width 5 height 5
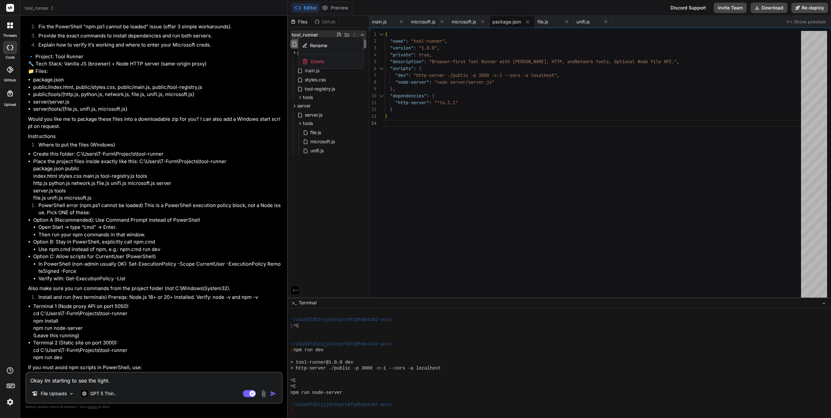
click at [354, 33] on div at bounding box center [559, 217] width 543 height 402
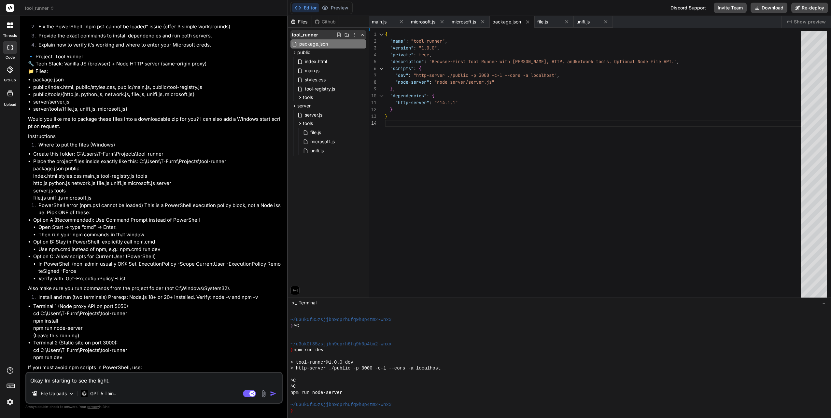
click at [347, 35] on icon at bounding box center [346, 34] width 4 height 3
click at [355, 110] on div "tool_runner package.json public index.html main.js styles.css tool-registry.js …" at bounding box center [328, 94] width 81 height 132
drag, startPoint x: 329, startPoint y: 45, endPoint x: 361, endPoint y: 44, distance: 31.3
click at [361, 44] on icon at bounding box center [362, 43] width 5 height 5
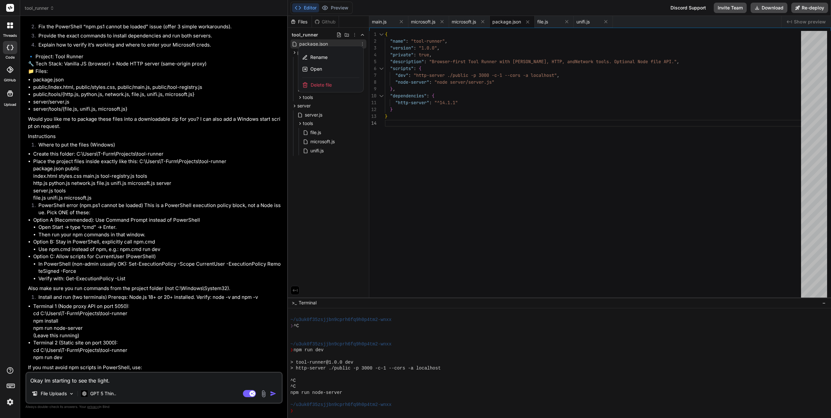
click at [331, 187] on div at bounding box center [559, 217] width 543 height 402
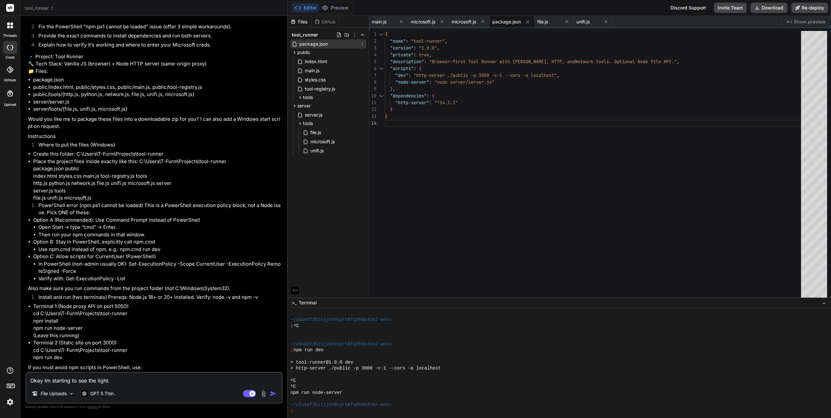
drag, startPoint x: 305, startPoint y: 43, endPoint x: 328, endPoint y: 219, distance: 178.0
click at [328, 219] on div "Files Github tool_runner package.json public index.html main.js styles.css tool…" at bounding box center [328, 157] width 81 height 282
click at [308, 42] on span "package.json" at bounding box center [314, 44] width 30 height 8
click at [764, 10] on button "Download" at bounding box center [768, 8] width 37 height 10
click at [132, 381] on textarea "Okay I'm starting to see the light." at bounding box center [153, 379] width 255 height 12
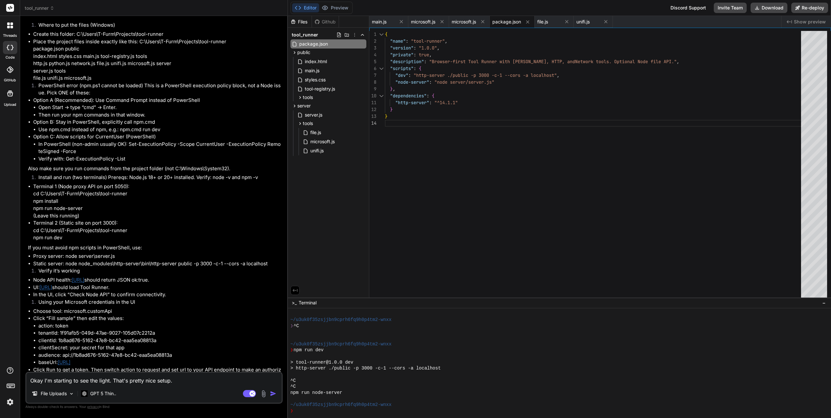
scroll to position [1382, 0]
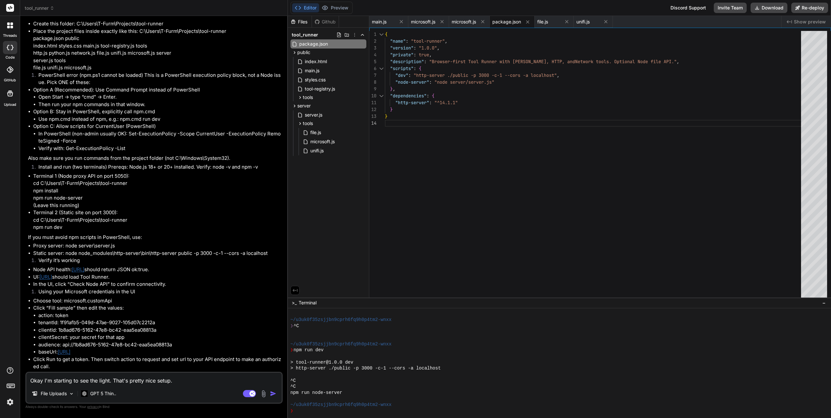
click at [191, 378] on textarea "Okay I'm starting to see the light. That's pretty nice setup." at bounding box center [153, 379] width 255 height 12
drag, startPoint x: 131, startPoint y: 160, endPoint x: 265, endPoint y: 169, distance: 134.7
click at [265, 145] on li "In PowerShell (non-admin usually OK): Set-ExecutionPolicy -Scope CurrentUser -E…" at bounding box center [159, 137] width 243 height 15
click at [260, 145] on li "In PowerShell (non-admin usually OK): Set-ExecutionPolicy -Scope CurrentUser -E…" at bounding box center [159, 137] width 243 height 15
drag, startPoint x: 213, startPoint y: 194, endPoint x: 230, endPoint y: 195, distance: 17.6
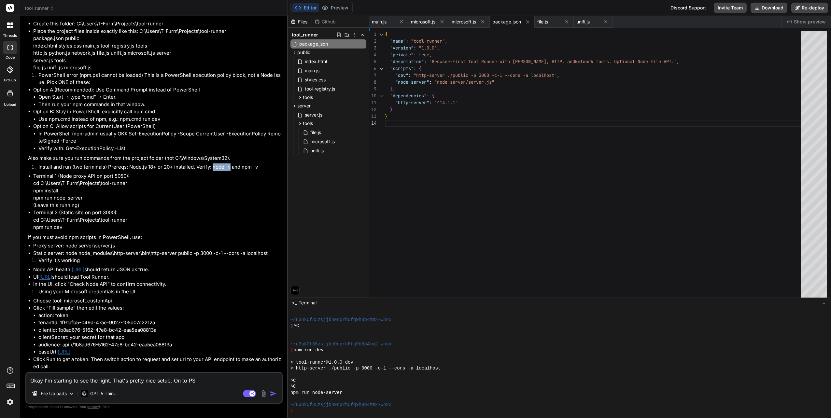
click at [230, 173] on li "Install and run (two terminals) Prereqs: Node.js 18+ or 20+ installed. Verify: …" at bounding box center [157, 167] width 248 height 9
copy li "node -v"
click at [212, 377] on textarea "Okay I'm starting to see the light. That's pretty nice setup. On to PS" at bounding box center [153, 379] width 255 height 12
click at [241, 173] on li "Install and run (two terminals) Prereqs: Node.js 18+ or 20+ installed. Verify: …" at bounding box center [157, 167] width 248 height 9
drag, startPoint x: 243, startPoint y: 194, endPoint x: 259, endPoint y: 194, distance: 16.6
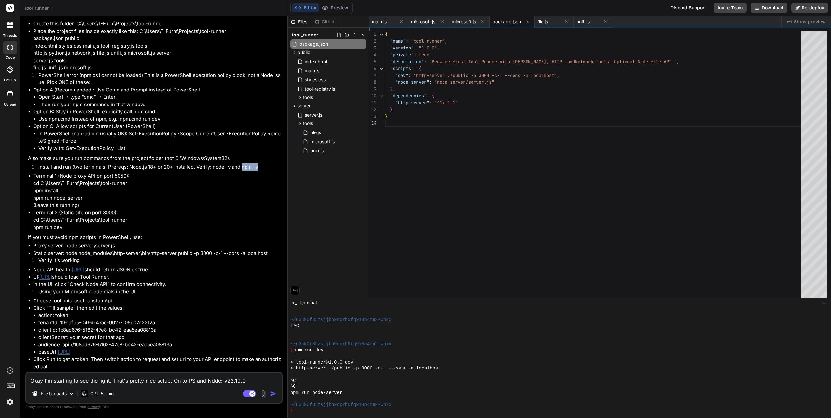
click at [259, 173] on li "Install and run (two terminals) Prereqs: Node.js 18+ or 20+ installed. Verify: …" at bounding box center [157, 167] width 248 height 9
copy li "npm -v"
click at [247, 378] on textarea "Okay I'm starting to see the light. That's pretty nice setup. On to PS and Ndde…" at bounding box center [153, 379] width 255 height 12
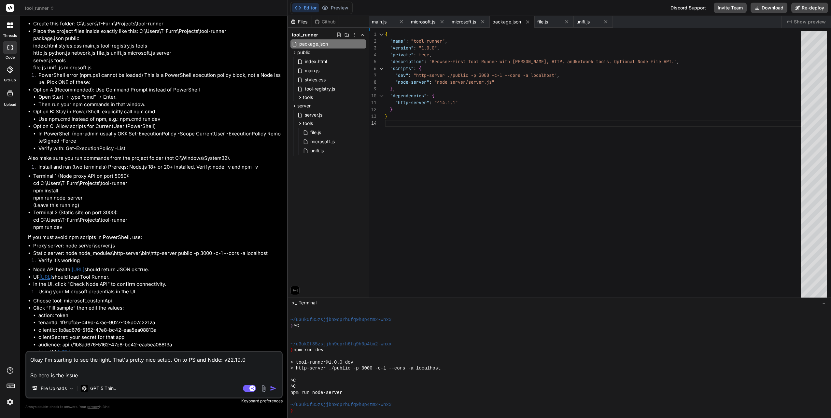
paste textarea "PS C:\WINDOWS\system32> npm -v npm : File C:\Program Files\nodejs\npm.ps1 canno…"
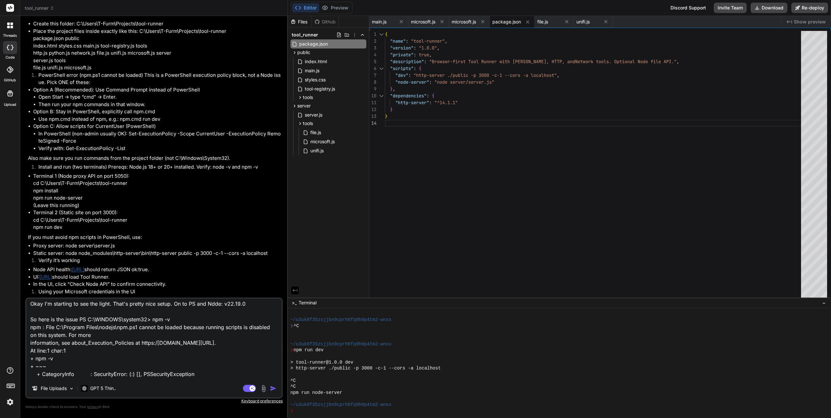
scroll to position [0, 0]
click at [80, 323] on textarea "Okay I'm starting to see the light. That's pretty nice setup. On to PS and Ndde…" at bounding box center [153, 339] width 255 height 81
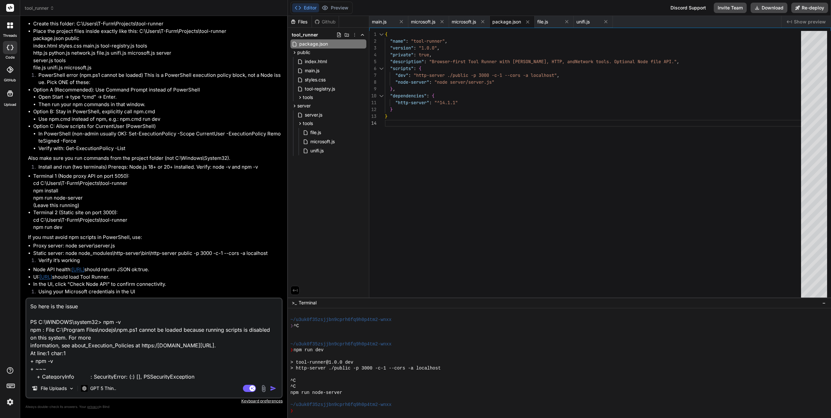
scroll to position [25, 0]
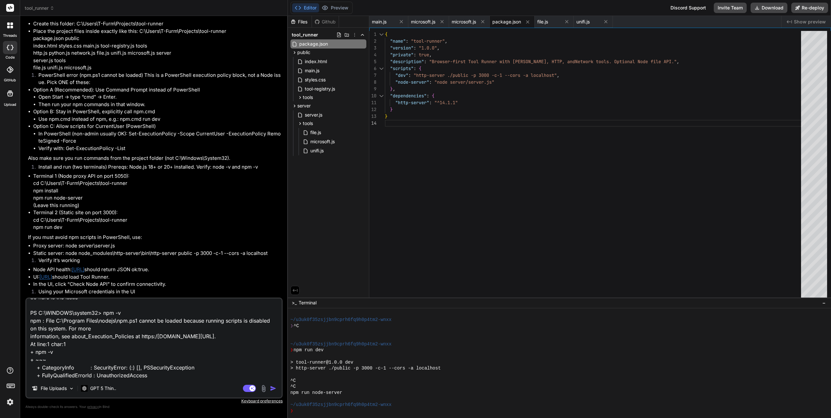
click at [158, 374] on textarea "Okay I'm starting to see the light. That's pretty nice setup. On to PS and Ndde…" at bounding box center [153, 339] width 255 height 81
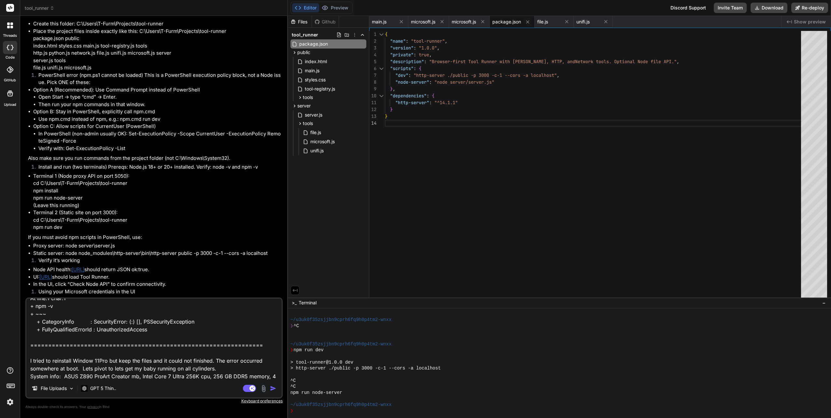
scroll to position [78, 0]
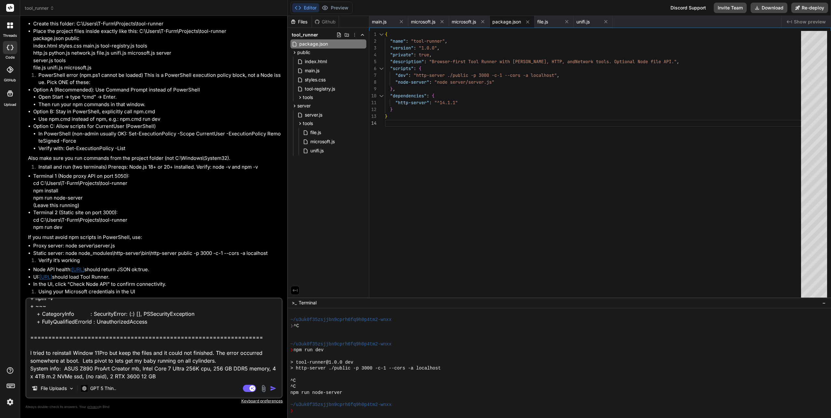
click at [113, 375] on textarea "Okay I'm starting to see the light. That's pretty nice setup. On to PS and Ndde…" at bounding box center [153, 339] width 255 height 81
click at [160, 375] on textarea "Okay I'm starting to see the light. That's pretty nice setup. On to PS and Ndde…" at bounding box center [153, 339] width 255 height 81
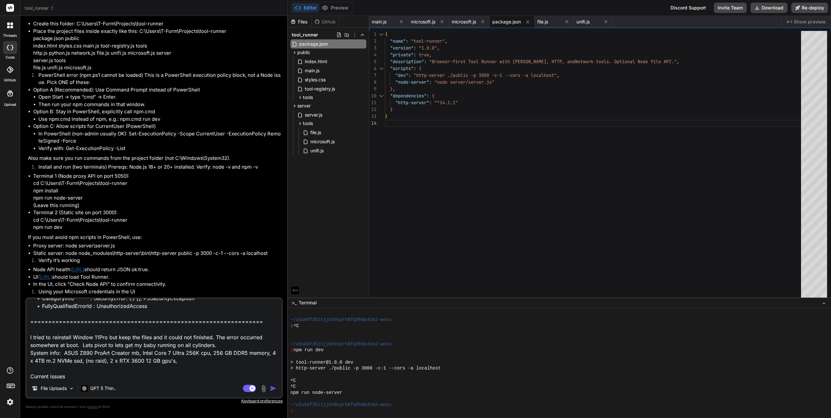
click at [194, 363] on textarea "Okay I'm starting to see the light. That's pretty nice setup. On to PS and Ndde…" at bounding box center [153, 339] width 255 height 81
click at [150, 384] on div "File Uploads GPT 5 Thin.." at bounding box center [153, 390] width 255 height 16
click at [151, 380] on div "Okay I'm starting to see the light. That's pretty nice setup. On to PS and Ndde…" at bounding box center [153, 348] width 257 height 101
click at [77, 376] on textarea "Okay I'm starting to see the light. That's pretty nice setup. On to PS and Ndde…" at bounding box center [153, 339] width 255 height 81
click at [68, 377] on textarea "Okay I'm starting to see the light. That's pretty nice setup. On to PS and Ndde…" at bounding box center [153, 339] width 255 height 81
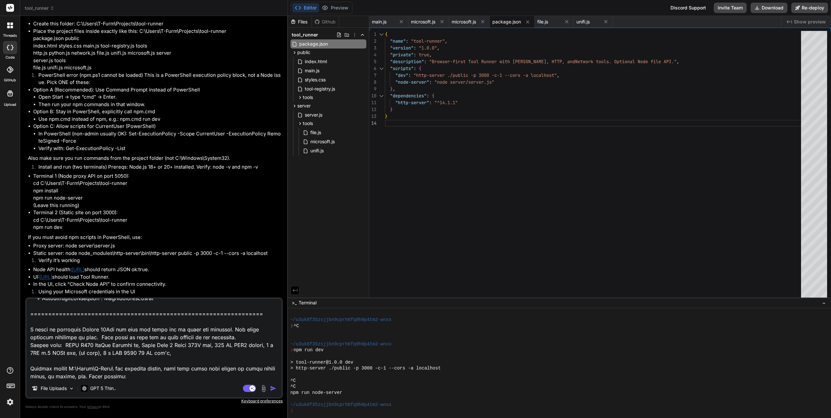
scroll to position [110, 0]
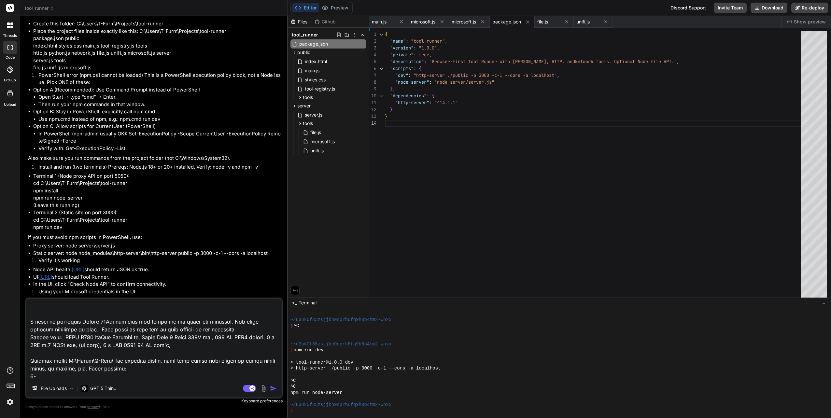
paste textarea ""C:\Users\T-Furm\desktop.ini""
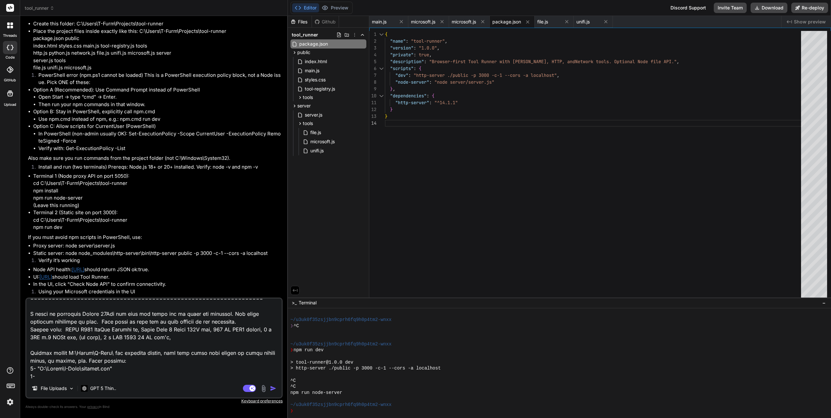
click at [148, 378] on textarea at bounding box center [153, 339] width 255 height 81
paste textarea ""C:\Users\T-Furm\NTUSER.DAT""
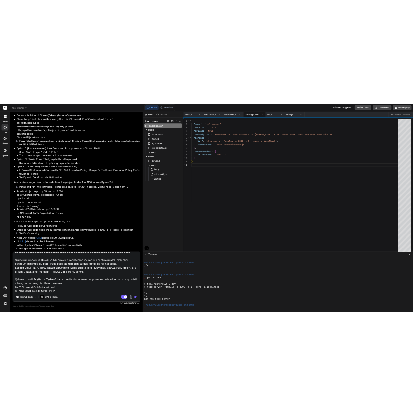
scroll to position [125, 0]
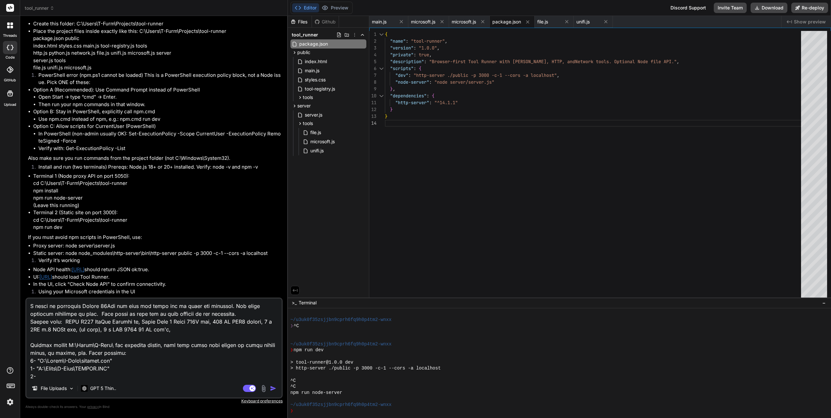
paste textarea ""C:\Users\T-Furm\ntuser.dat.LOG1""
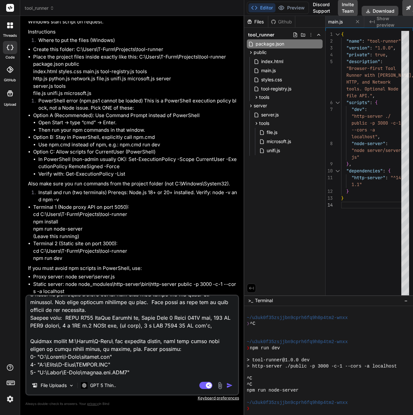
scroll to position [150, 0]
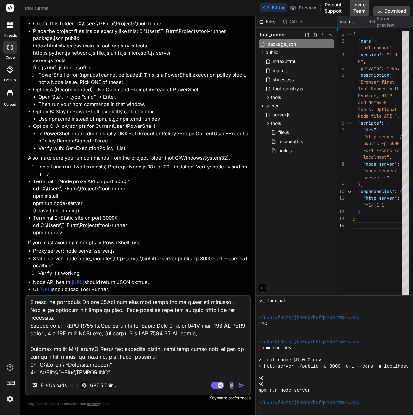
drag, startPoint x: 150, startPoint y: 265, endPoint x: 282, endPoint y: 262, distance: 132.5
click at [282, 262] on div "tool_runner Created with Pixso. Bind AI Web Search Created with Pixso. Code Gen…" at bounding box center [216, 207] width 393 height 415
click at [129, 373] on textarea at bounding box center [138, 336] width 224 height 81
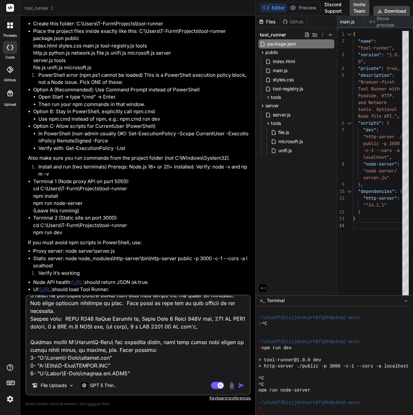
paste textarea ""C:\Users\T-Furm\ntuser.dat.LOG1""
click at [121, 373] on textarea at bounding box center [138, 336] width 224 height 81
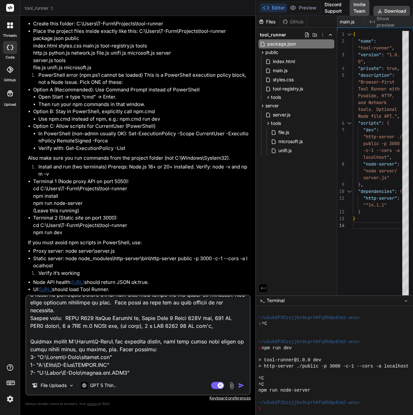
scroll to position [158, 0]
click at [137, 372] on textarea at bounding box center [138, 336] width 224 height 81
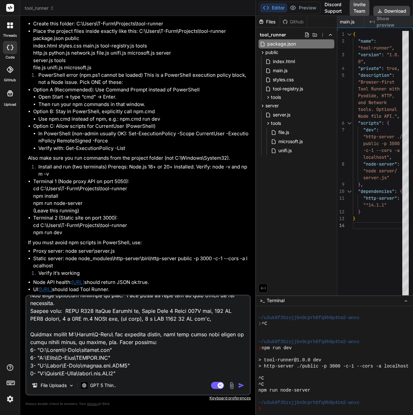
paste textarea ""C:\Users\T-Furm\NTUSER.DAT{2ad838bc-efea-11ee-a54d-000d3a94eaa1}.TM.blf""
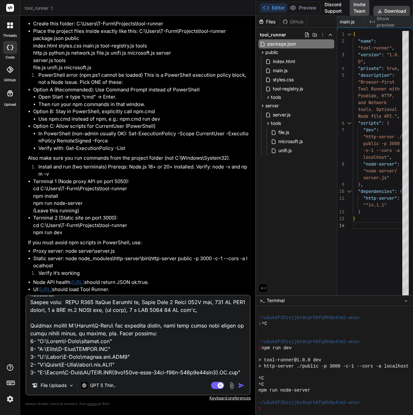
scroll to position [180, 0]
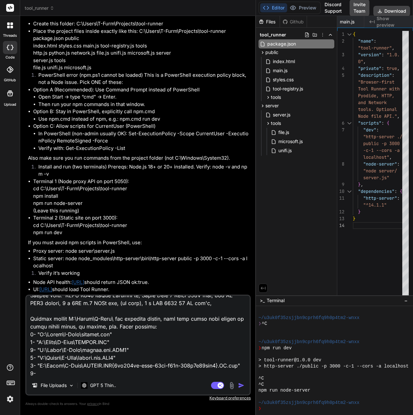
drag, startPoint x: 44, startPoint y: 374, endPoint x: 40, endPoint y: 374, distance: 4.2
click at [40, 374] on textarea at bounding box center [138, 336] width 224 height 81
paste textarea ""C:\Users\T-Furm\NTUSER.DAT{2ad838bc-efea-11ee-a54d-000d3a94eaa1}.TMContainer00…"
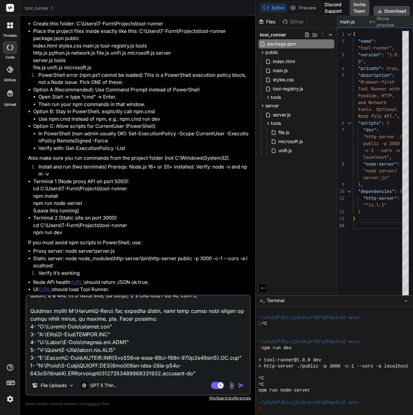
scroll to position [196, 0]
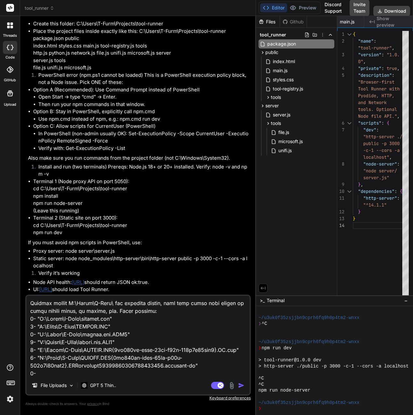
click at [69, 375] on textarea at bounding box center [138, 336] width 224 height 81
paste textarea ""C:\Users\T-Furm\NTUSER.DAT{2ad838bc-efea-11ee-a54d-000d3a94eaa1}.TMContainer00…"
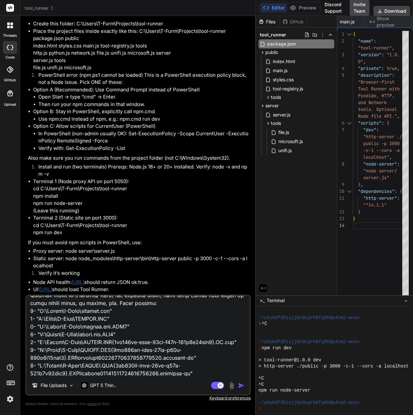
scroll to position [212, 0]
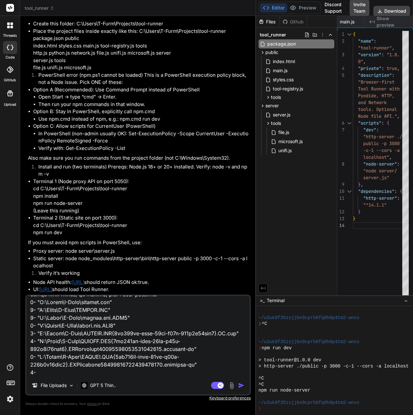
click at [44, 375] on textarea at bounding box center [138, 336] width 224 height 81
paste textarea ""C:\Users\T-Furm\ntuser.ini""
click at [125, 374] on textarea at bounding box center [138, 336] width 224 height 81
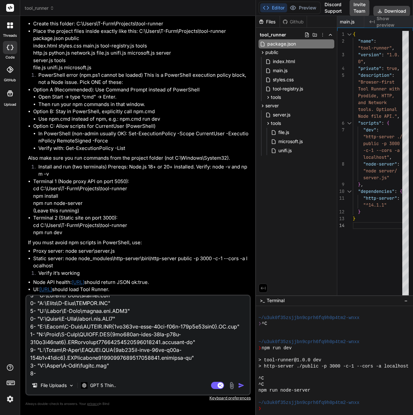
paste textarea ""C:\Users\T-Furm\Recent""
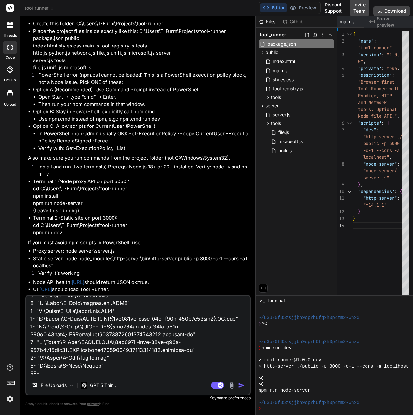
click at [111, 376] on textarea at bounding box center [138, 336] width 224 height 81
paste textarea ""C:\Users\T-Furm\My Documents""
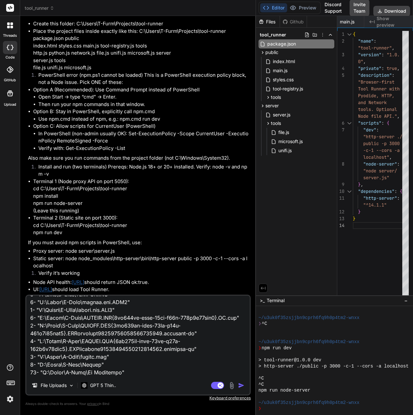
scroll to position [244, 0]
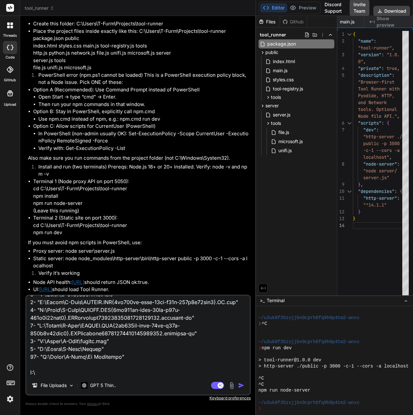
click at [51, 373] on textarea at bounding box center [138, 336] width 224 height 81
drag, startPoint x: 49, startPoint y: 374, endPoint x: 38, endPoint y: 373, distance: 10.8
click at [37, 373] on textarea at bounding box center [138, 336] width 224 height 81
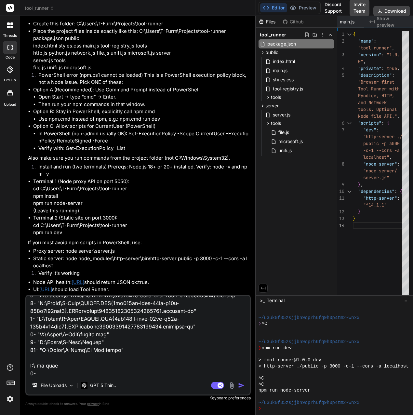
paste textarea ""D:\System Volume Information""
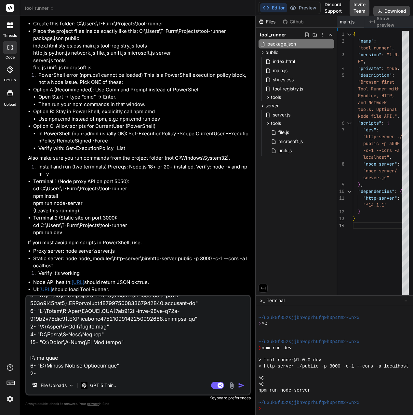
click at [46, 373] on textarea at bounding box center [138, 336] width 224 height 81
paste textarea ""D:\$RECYCLE.BIN""
click at [70, 358] on textarea at bounding box center [138, 336] width 224 height 81
click at [91, 369] on textarea at bounding box center [138, 336] width 224 height 81
click at [93, 371] on textarea at bounding box center [138, 336] width 224 height 81
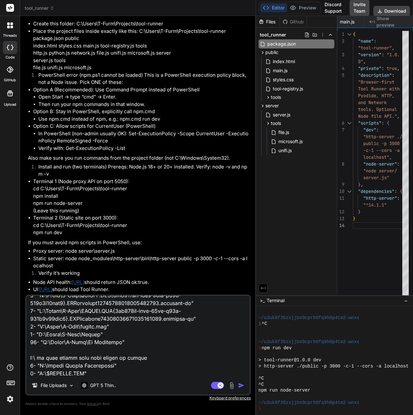
scroll to position [274, 0]
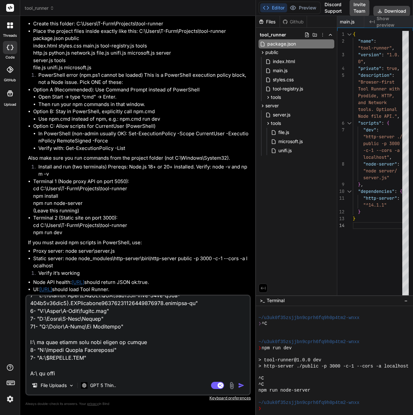
drag, startPoint x: 57, startPoint y: 343, endPoint x: 150, endPoint y: 345, distance: 93.1
click at [150, 345] on textarea at bounding box center [138, 336] width 224 height 81
click at [64, 376] on textarea at bounding box center [138, 336] width 224 height 81
paste textarea "hidden read only unable to delete"
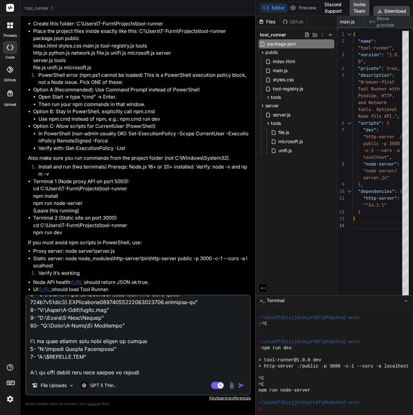
scroll to position [283, 0]
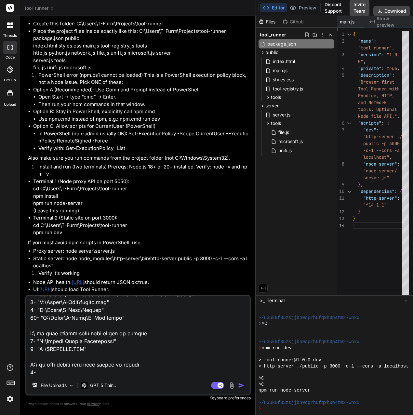
drag, startPoint x: 43, startPoint y: 341, endPoint x: 117, endPoint y: 342, distance: 74.6
click at [117, 342] on textarea at bounding box center [138, 336] width 224 height 81
click at [40, 372] on textarea at bounding box center [138, 336] width 224 height 81
paste textarea ":\System Volume Information""
drag, startPoint x: 30, startPoint y: 350, endPoint x: 94, endPoint y: 350, distance: 64.1
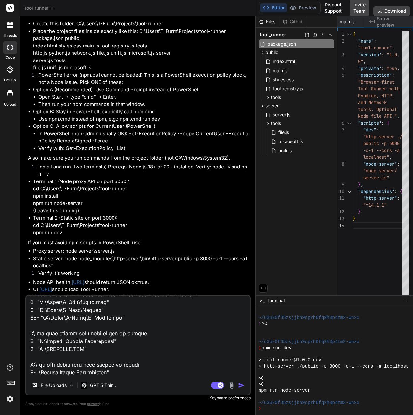
click at [94, 350] on textarea at bounding box center [138, 336] width 224 height 81
click at [116, 370] on textarea at bounding box center [138, 336] width 224 height 81
paste textarea "2- "D:\$RECYCLE.BIN""
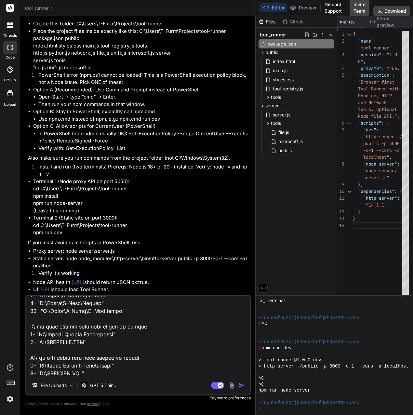
scroll to position [290, 0]
drag, startPoint x: 40, startPoint y: 373, endPoint x: 43, endPoint y: 374, distance: 3.7
click at [43, 374] on textarea at bounding box center [138, 336] width 224 height 81
click at [90, 373] on textarea at bounding box center [138, 336] width 224 height 81
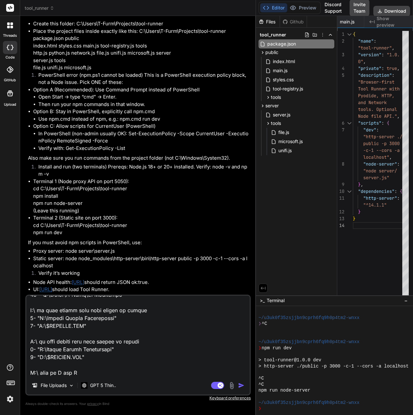
scroll to position [306, 0]
click at [110, 370] on textarea at bounding box center [138, 336] width 224 height 81
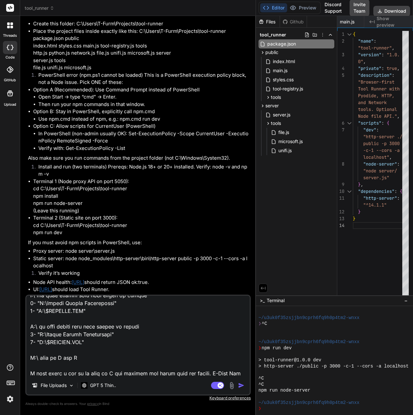
scroll to position [328, 0]
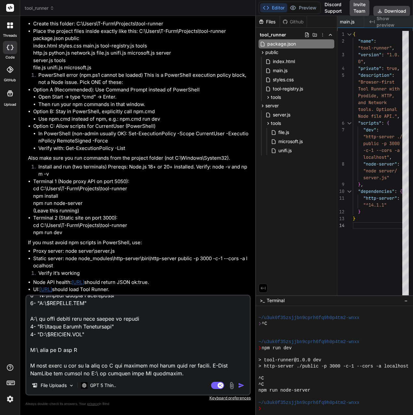
click at [174, 376] on textarea at bounding box center [138, 336] width 224 height 81
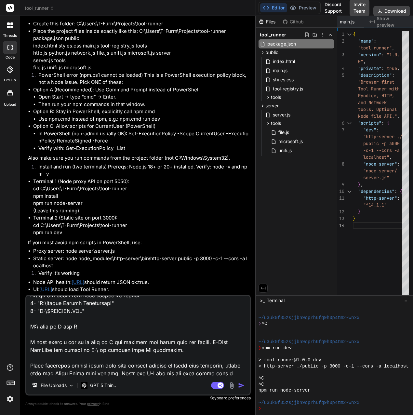
scroll to position [360, 0]
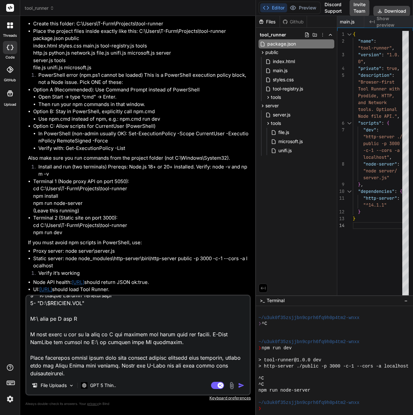
click at [165, 373] on textarea at bounding box center [138, 336] width 224 height 81
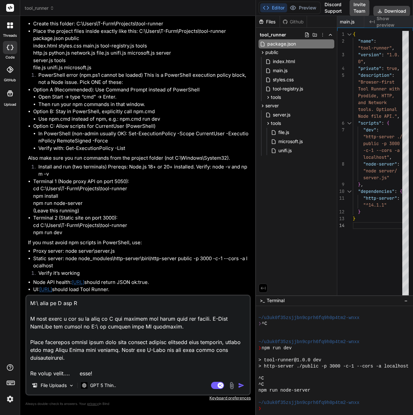
click at [241, 386] on img "button" at bounding box center [241, 386] width 7 height 7
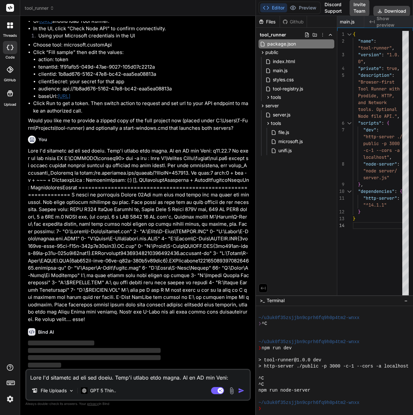
scroll to position [1787, 0]
click at [9, 399] on img at bounding box center [10, 399] width 11 height 11
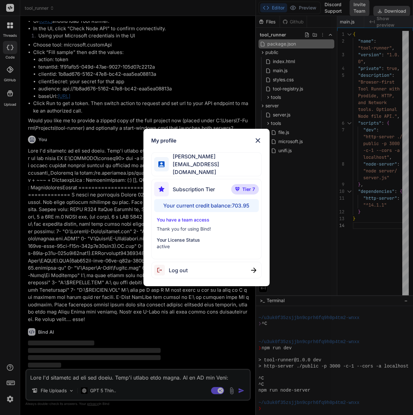
click at [257, 142] on img at bounding box center [258, 141] width 8 height 8
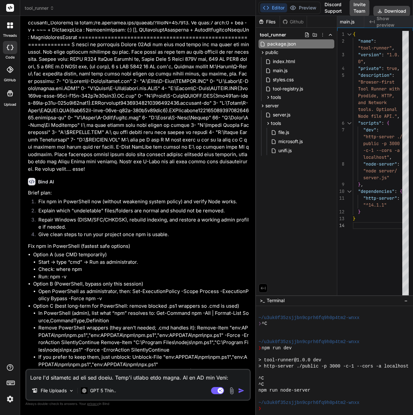
scroll to position [1917, 0]
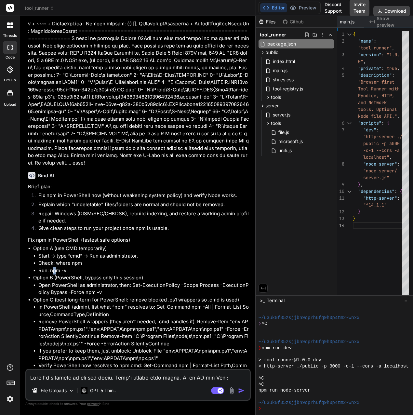
drag, startPoint x: 51, startPoint y: 297, endPoint x: 57, endPoint y: 297, distance: 5.2
click at [57, 275] on li "Run: npm -v" at bounding box center [143, 270] width 211 height 7
drag, startPoint x: 51, startPoint y: 296, endPoint x: 70, endPoint y: 297, distance: 18.9
click at [70, 275] on li "Run: npm -v" at bounding box center [143, 270] width 211 height 7
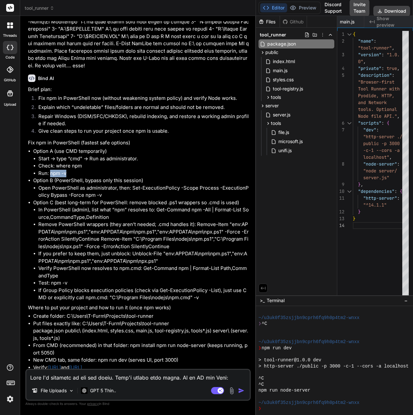
scroll to position [2015, 0]
